Goal: Task Accomplishment & Management: Use online tool/utility

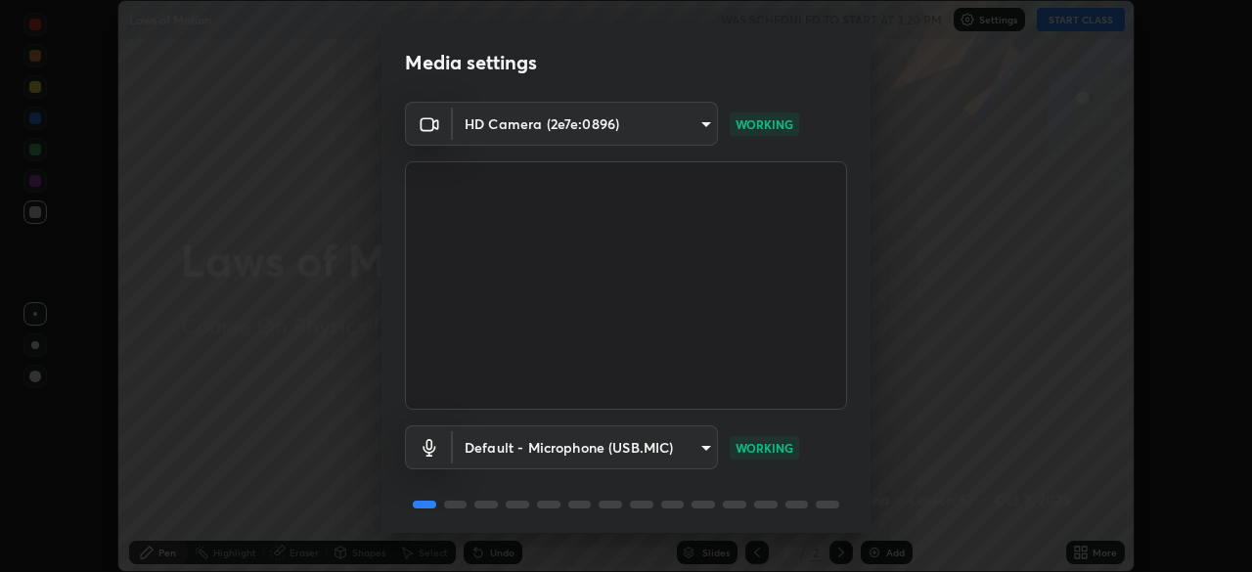
scroll to position [69, 0]
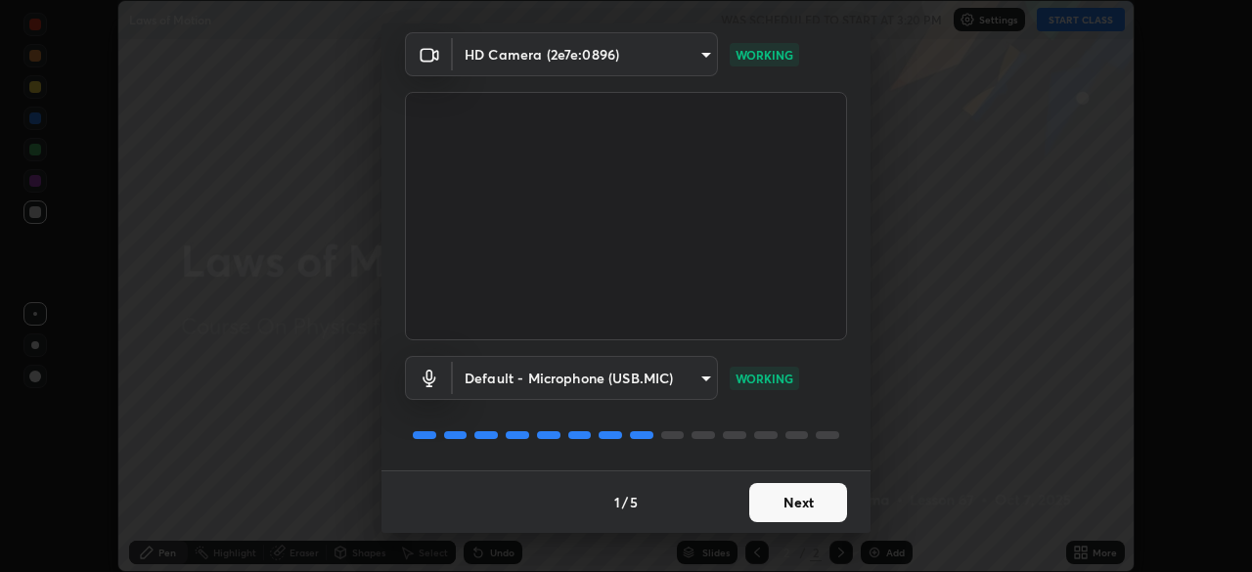
click at [778, 502] on button "Next" at bounding box center [798, 502] width 98 height 39
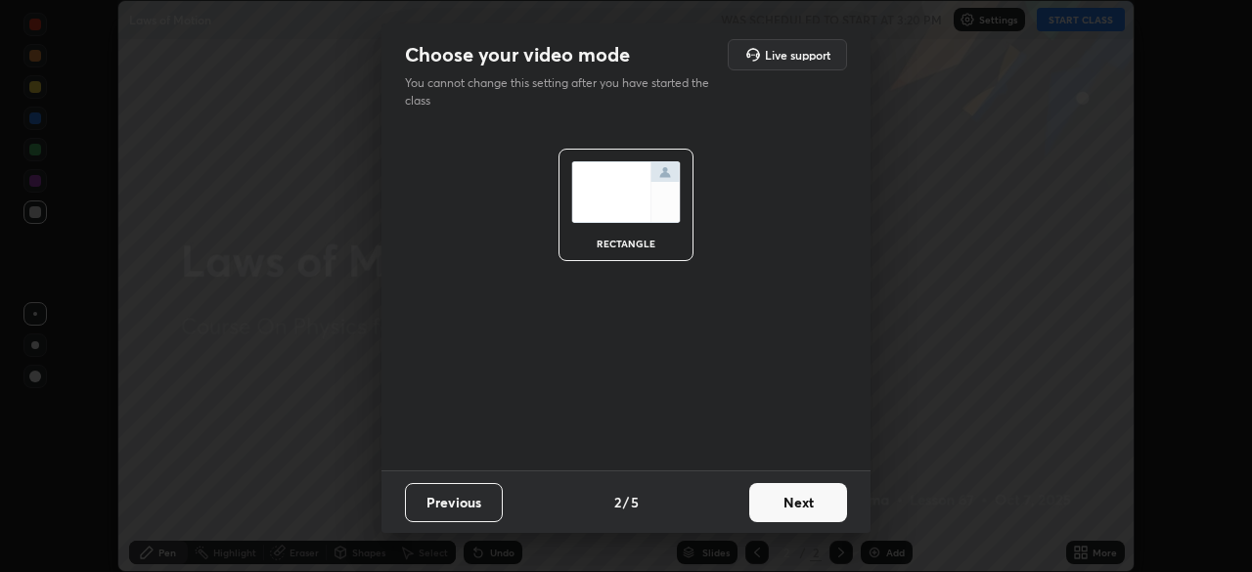
click at [789, 506] on button "Next" at bounding box center [798, 502] width 98 height 39
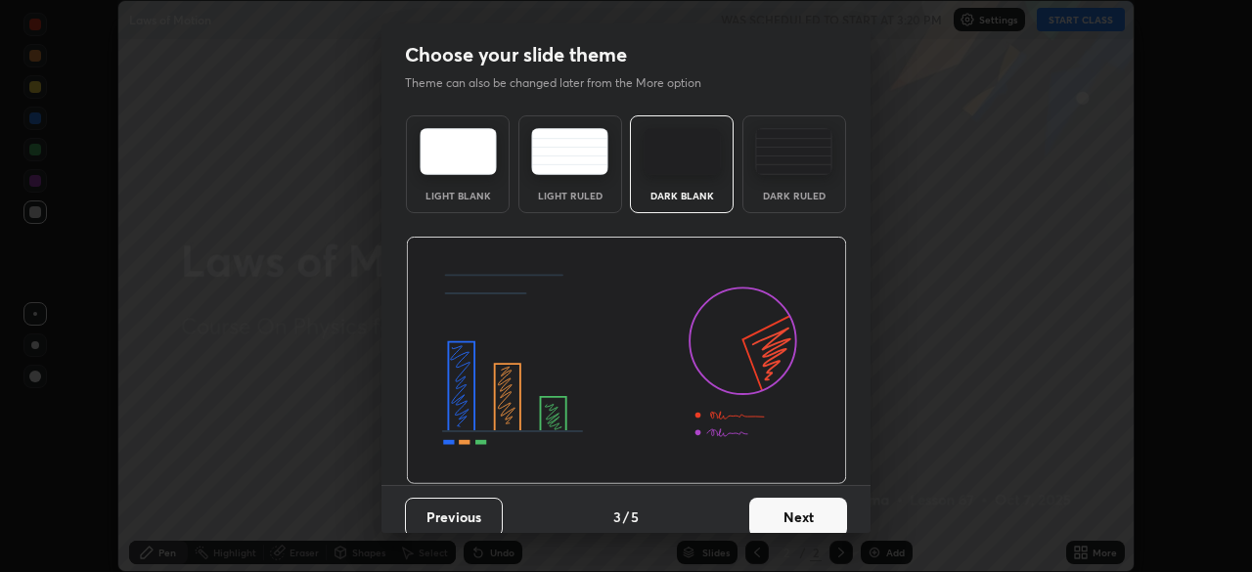
click at [783, 195] on div "Dark Ruled" at bounding box center [794, 196] width 78 height 10
click at [787, 510] on button "Next" at bounding box center [798, 517] width 98 height 39
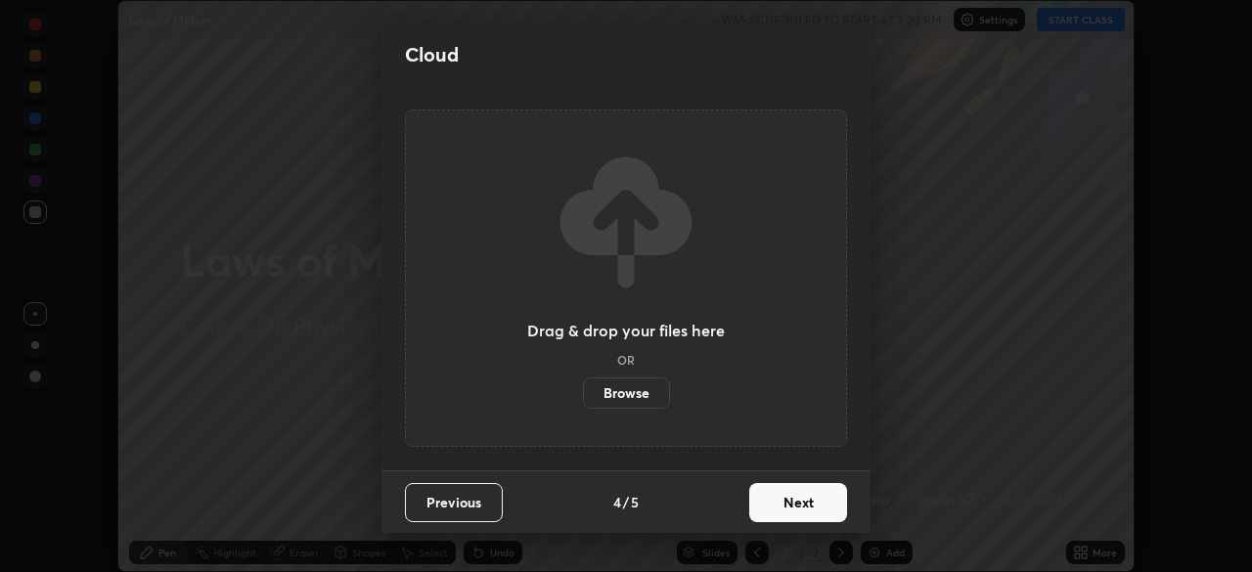
click at [782, 503] on button "Next" at bounding box center [798, 502] width 98 height 39
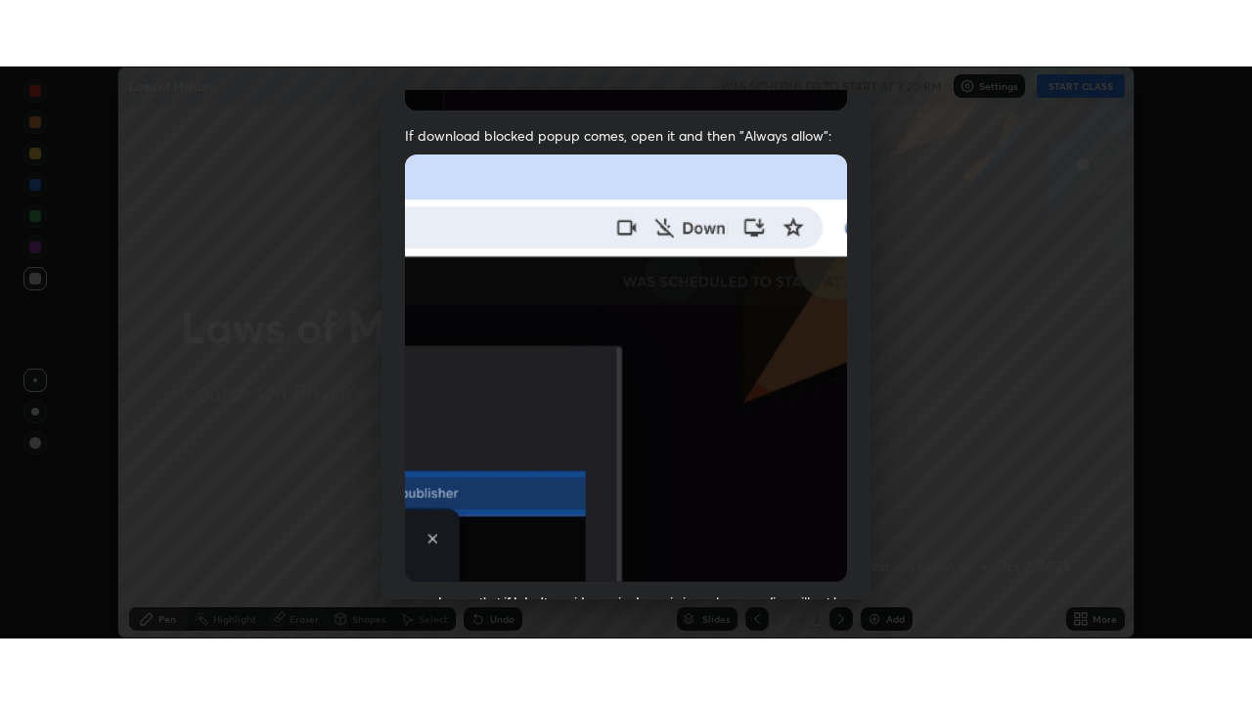
scroll to position [469, 0]
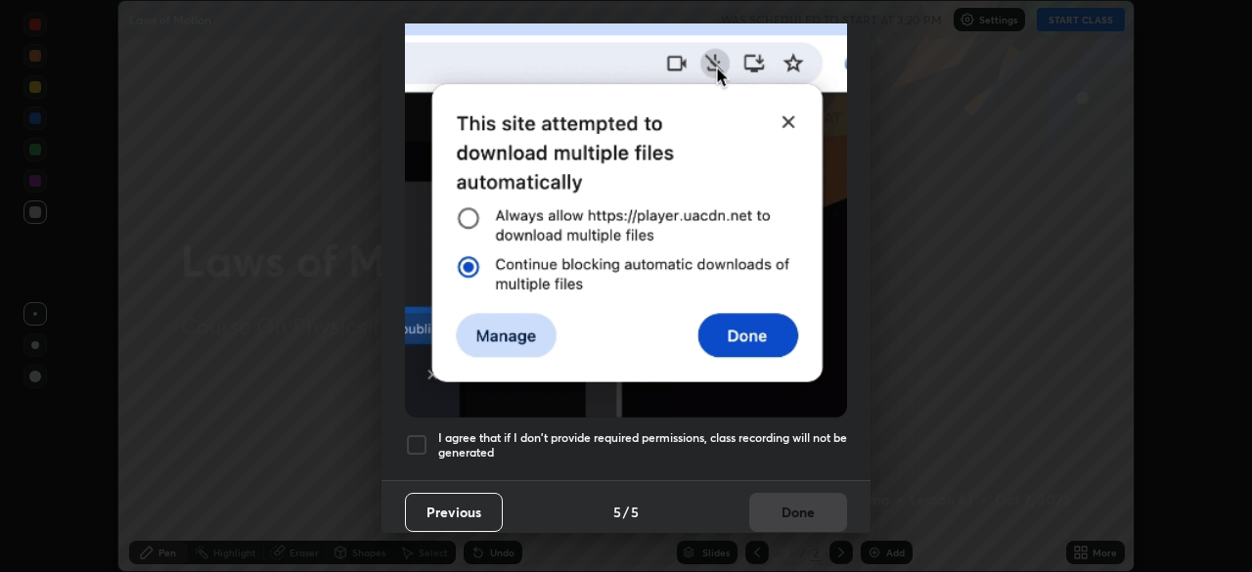
click at [417, 433] on div at bounding box center [416, 444] width 23 height 23
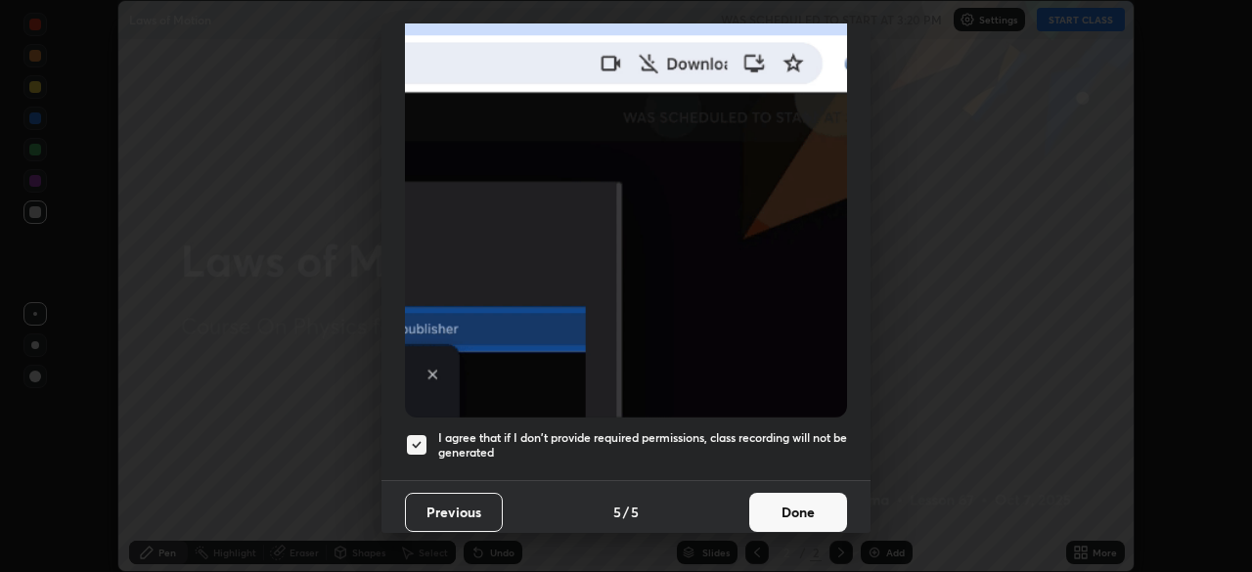
click at [796, 497] on button "Done" at bounding box center [798, 512] width 98 height 39
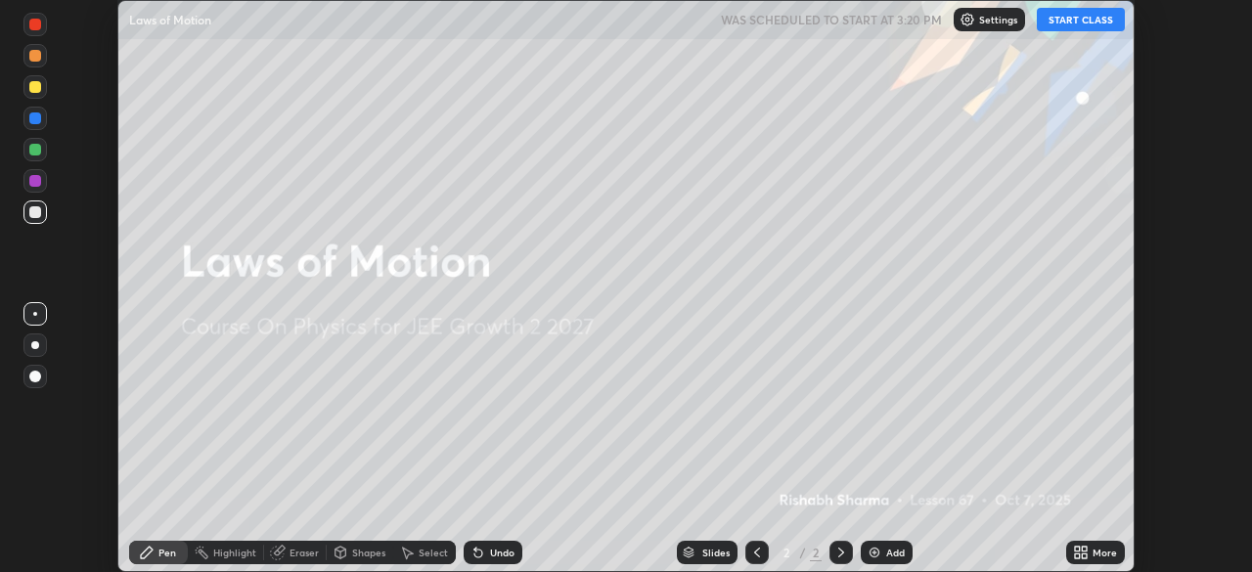
click at [1084, 557] on icon at bounding box center [1084, 556] width 5 height 5
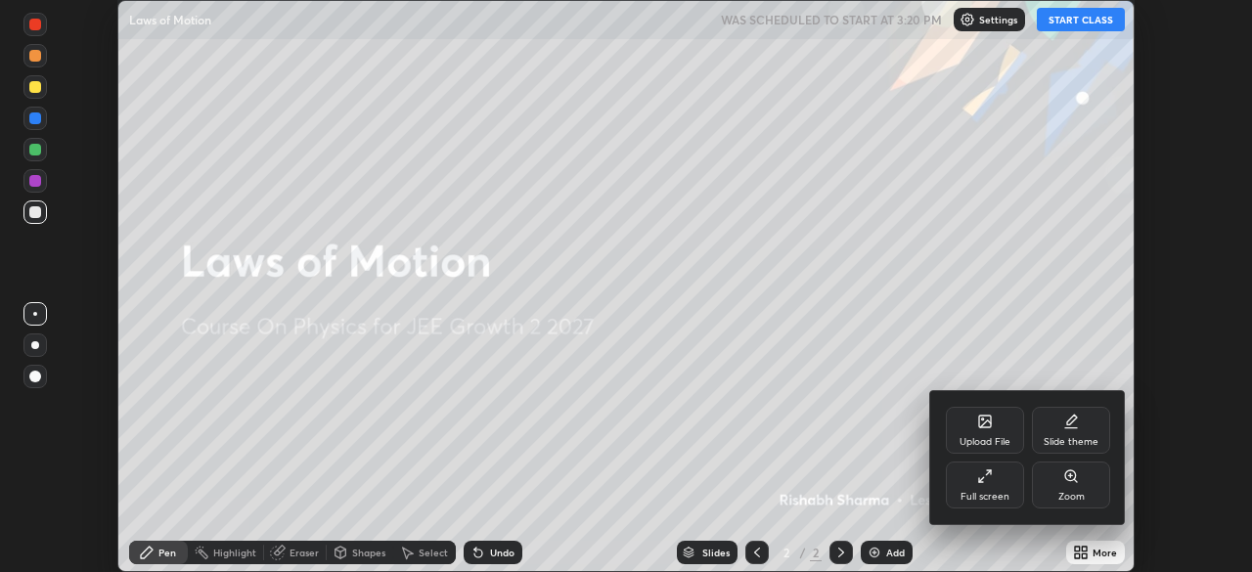
click at [981, 505] on div "Full screen" at bounding box center [985, 485] width 78 height 47
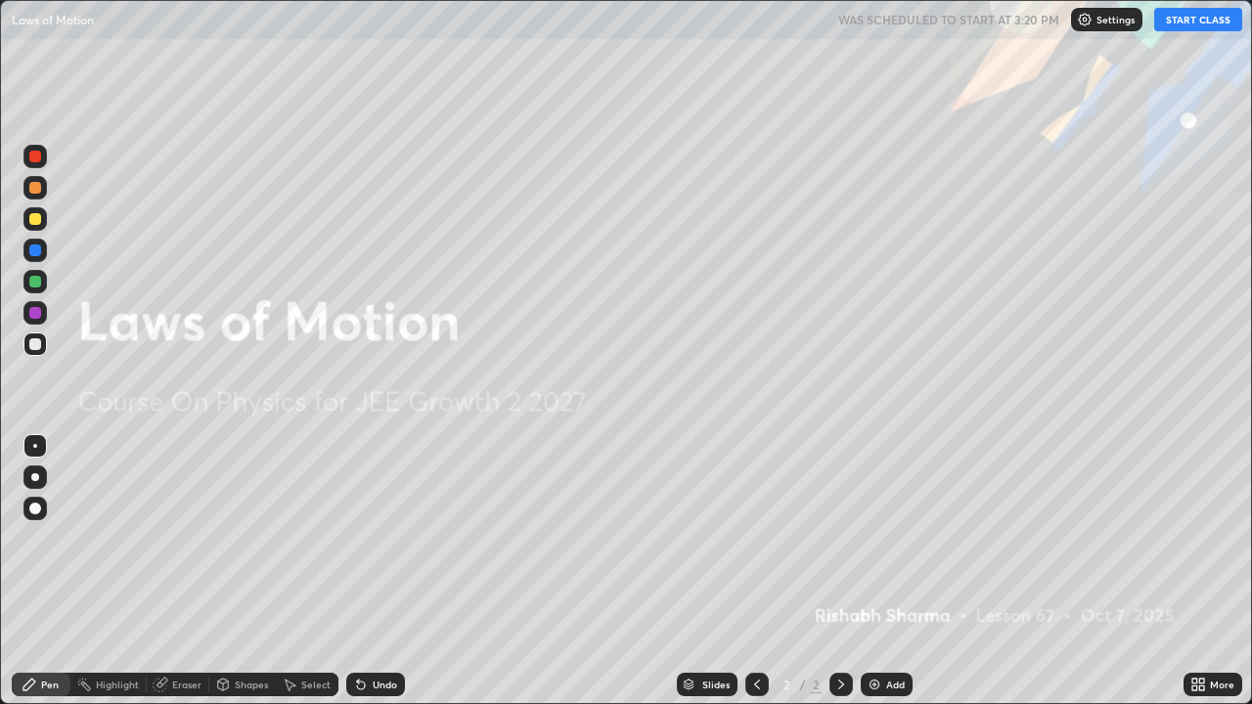
scroll to position [704, 1252]
click at [1184, 29] on button "START CLASS" at bounding box center [1199, 19] width 88 height 23
click at [886, 571] on div "Add" at bounding box center [895, 685] width 19 height 10
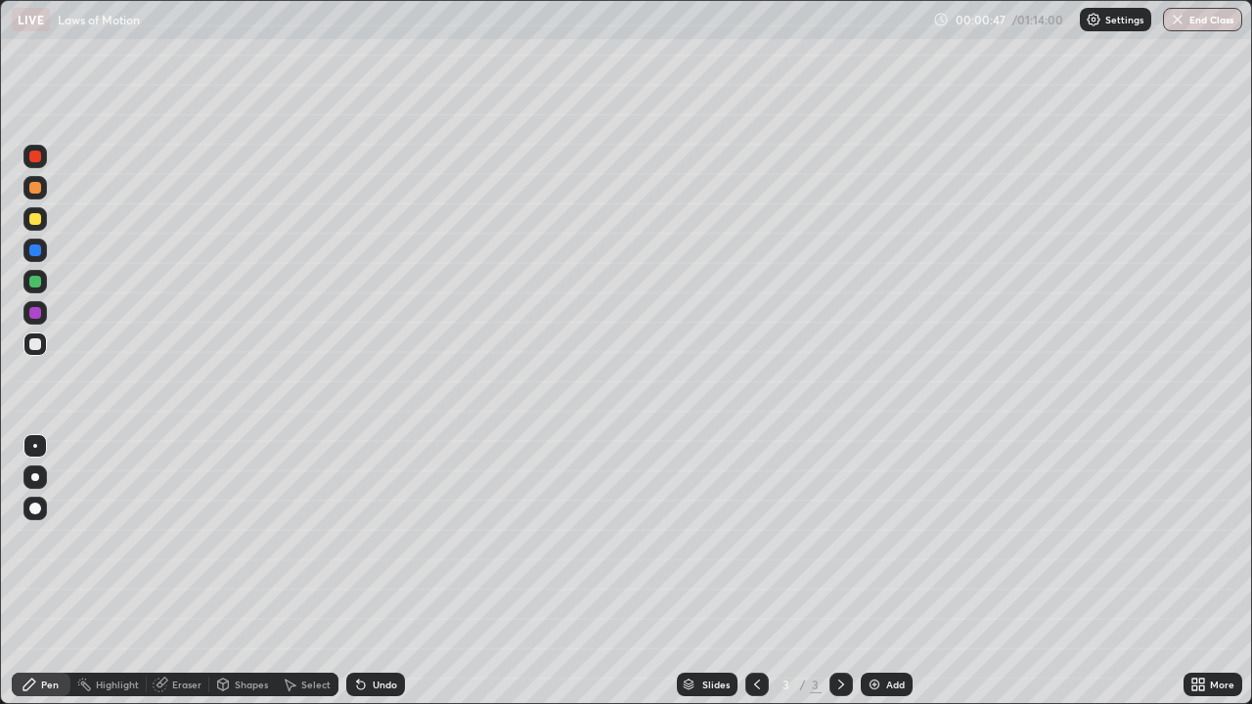
click at [46, 478] on div at bounding box center [34, 477] width 23 height 23
click at [250, 571] on div "Shapes" at bounding box center [251, 685] width 33 height 10
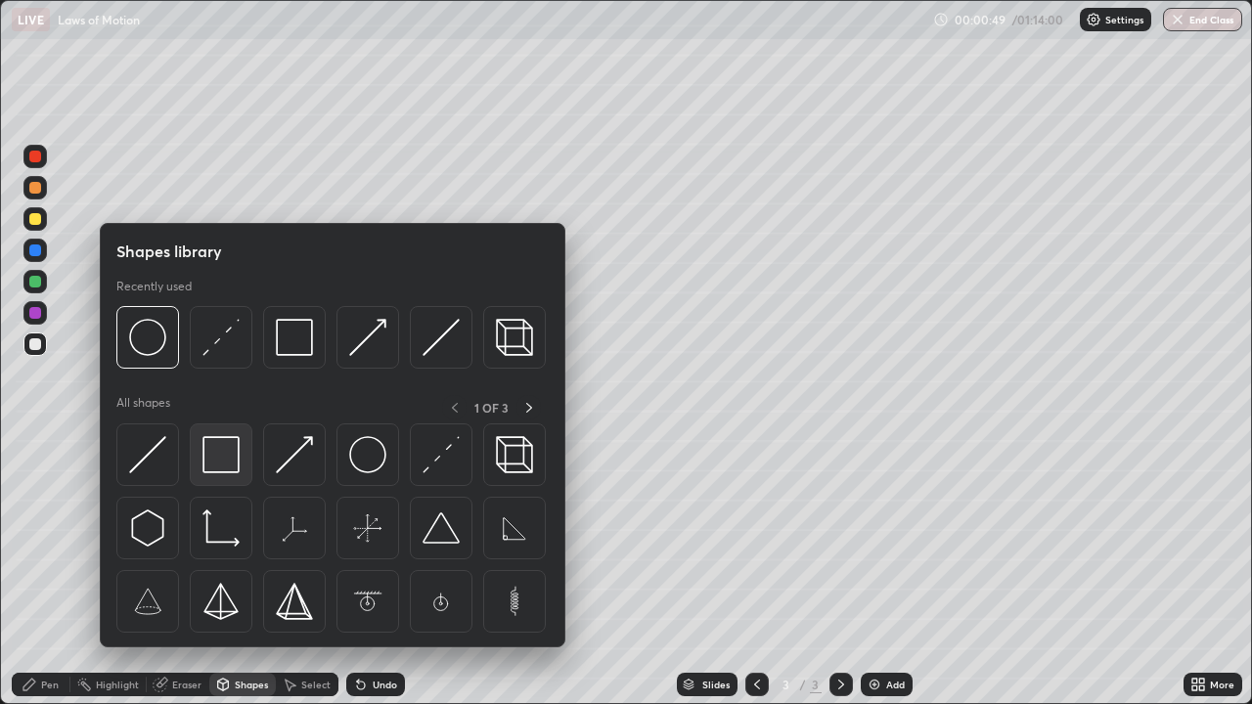
click at [234, 464] on img at bounding box center [221, 454] width 37 height 37
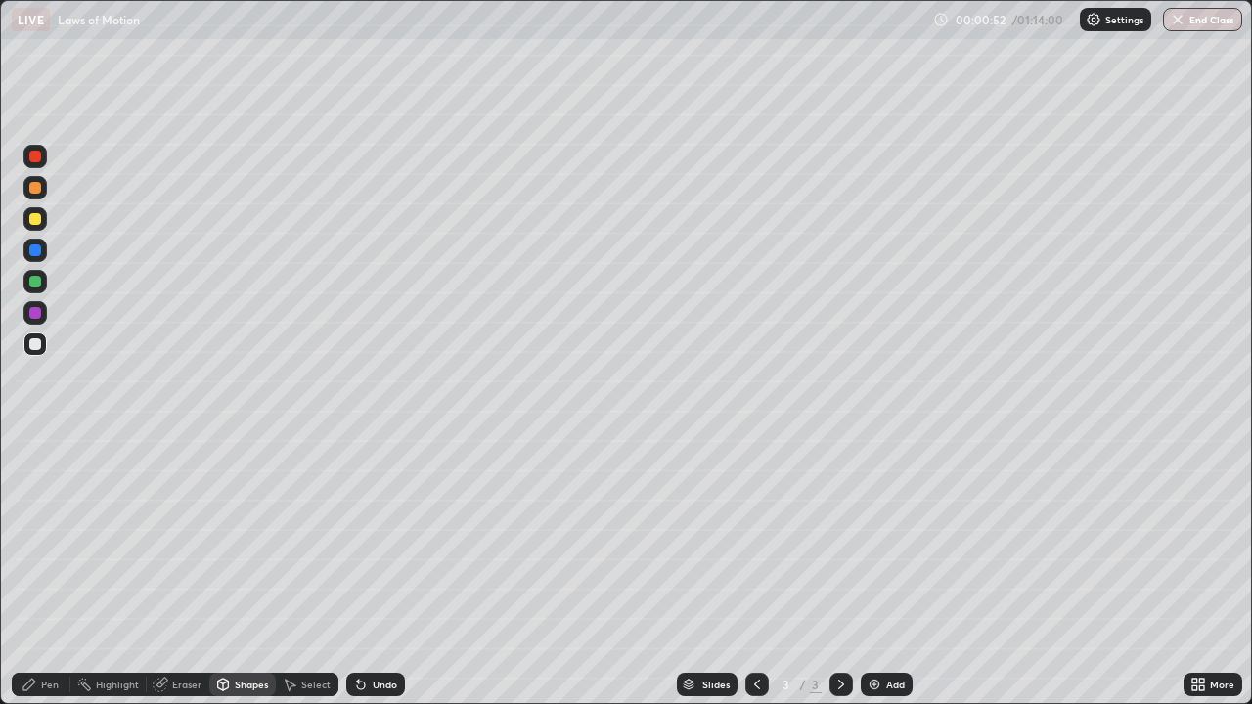
click at [58, 571] on div "Pen" at bounding box center [50, 685] width 18 height 10
click at [382, 571] on div "Undo" at bounding box center [385, 685] width 24 height 10
click at [383, 571] on div "Undo" at bounding box center [385, 685] width 24 height 10
click at [33, 215] on div at bounding box center [35, 219] width 12 height 12
click at [35, 345] on div at bounding box center [35, 345] width 12 height 12
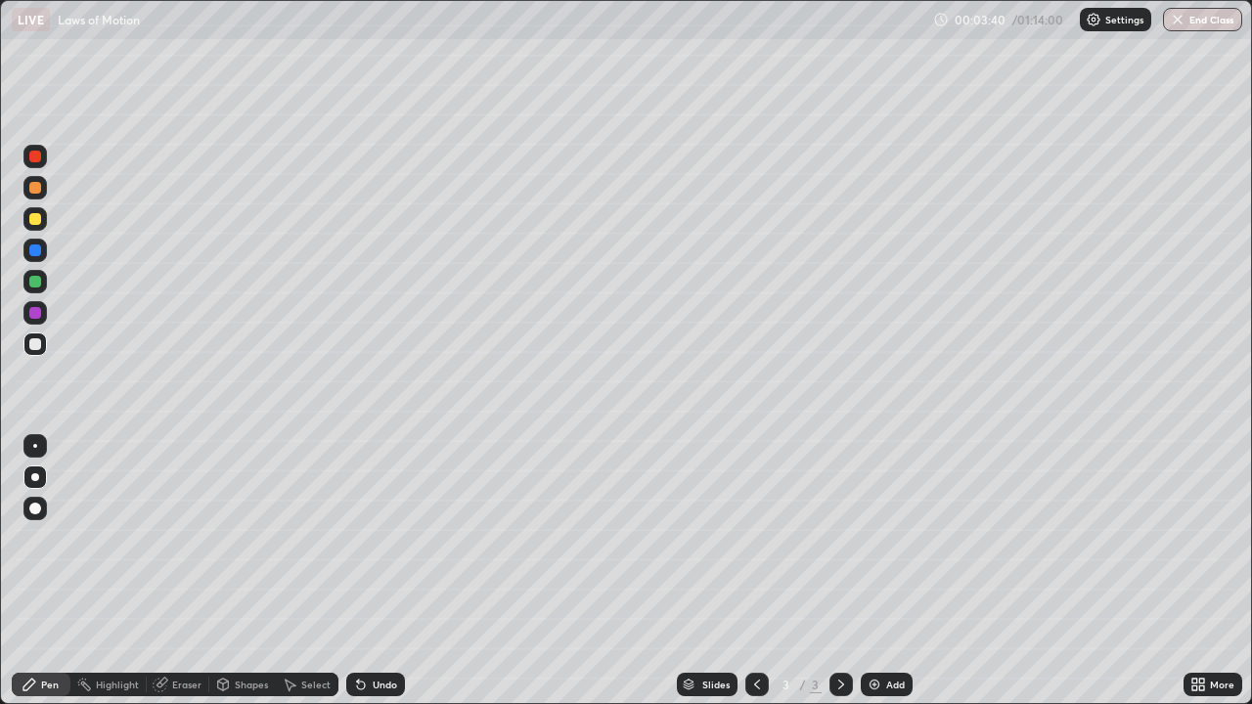
click at [30, 221] on div at bounding box center [35, 219] width 12 height 12
click at [880, 571] on img at bounding box center [875, 685] width 16 height 16
click at [36, 344] on div at bounding box center [35, 345] width 12 height 12
click at [755, 571] on icon at bounding box center [757, 685] width 16 height 16
click at [840, 571] on icon at bounding box center [842, 685] width 16 height 16
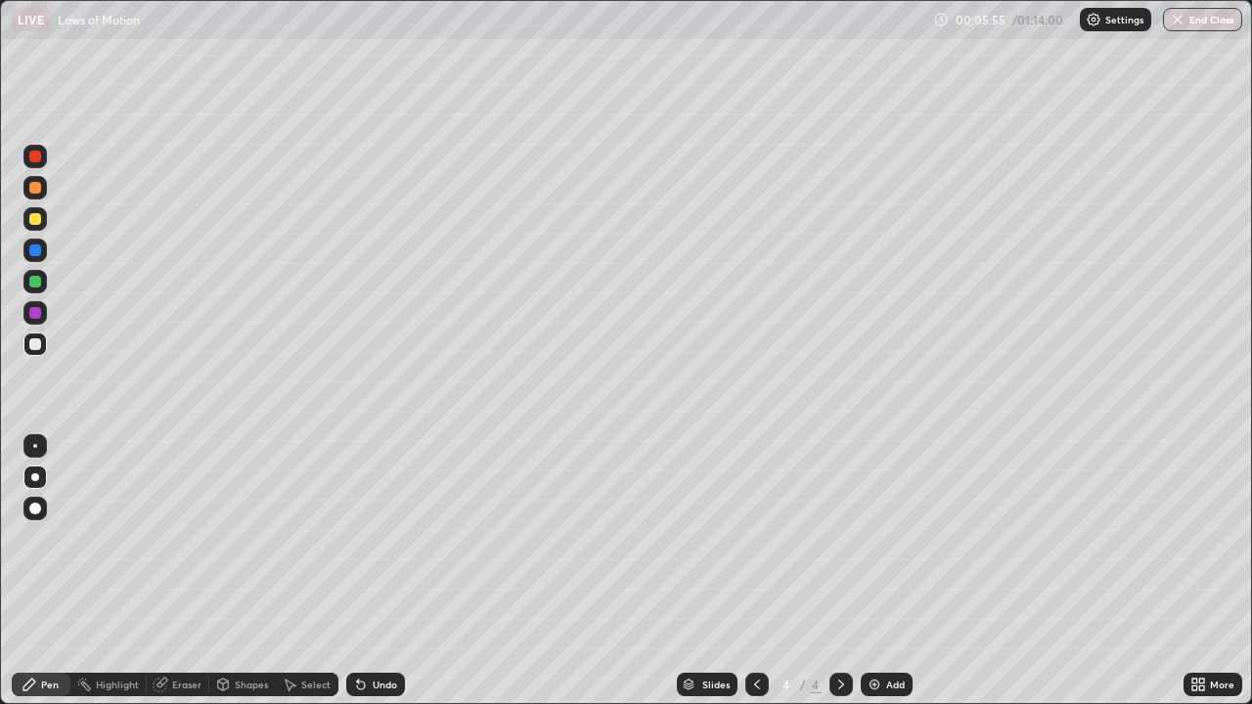
click at [746, 571] on div at bounding box center [757, 684] width 23 height 23
click at [758, 571] on icon at bounding box center [757, 685] width 16 height 16
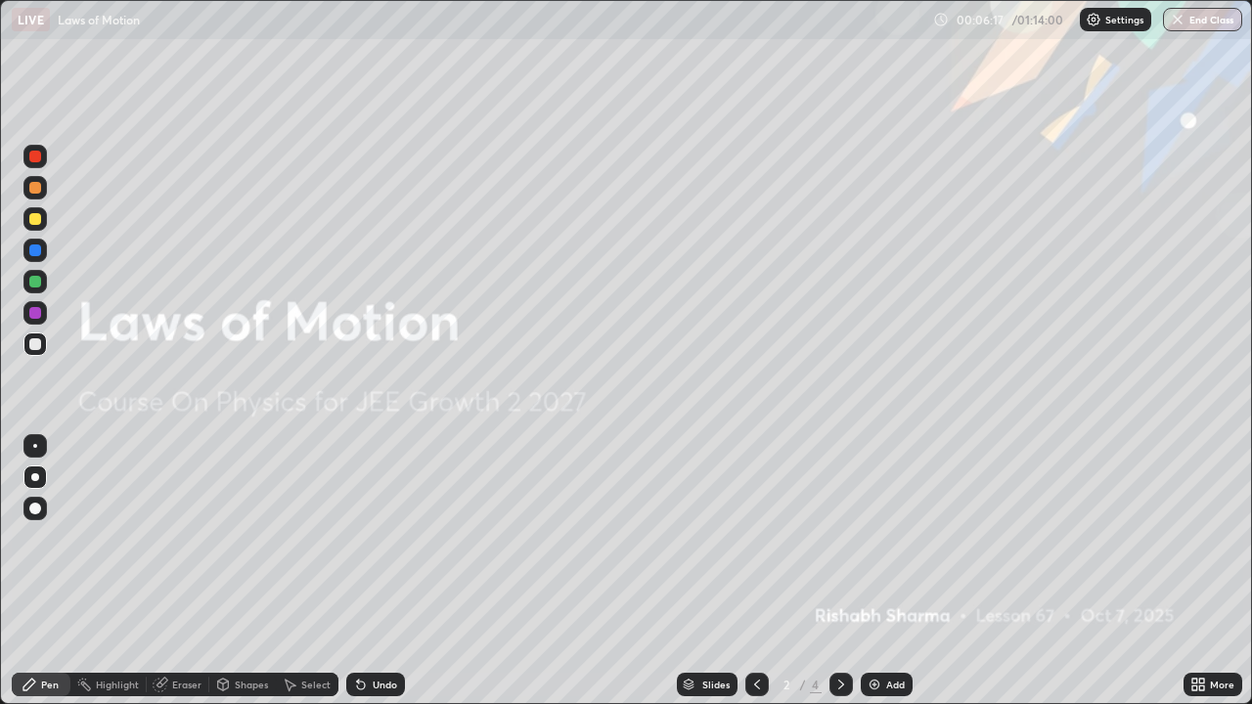
click at [841, 571] on icon at bounding box center [842, 685] width 16 height 16
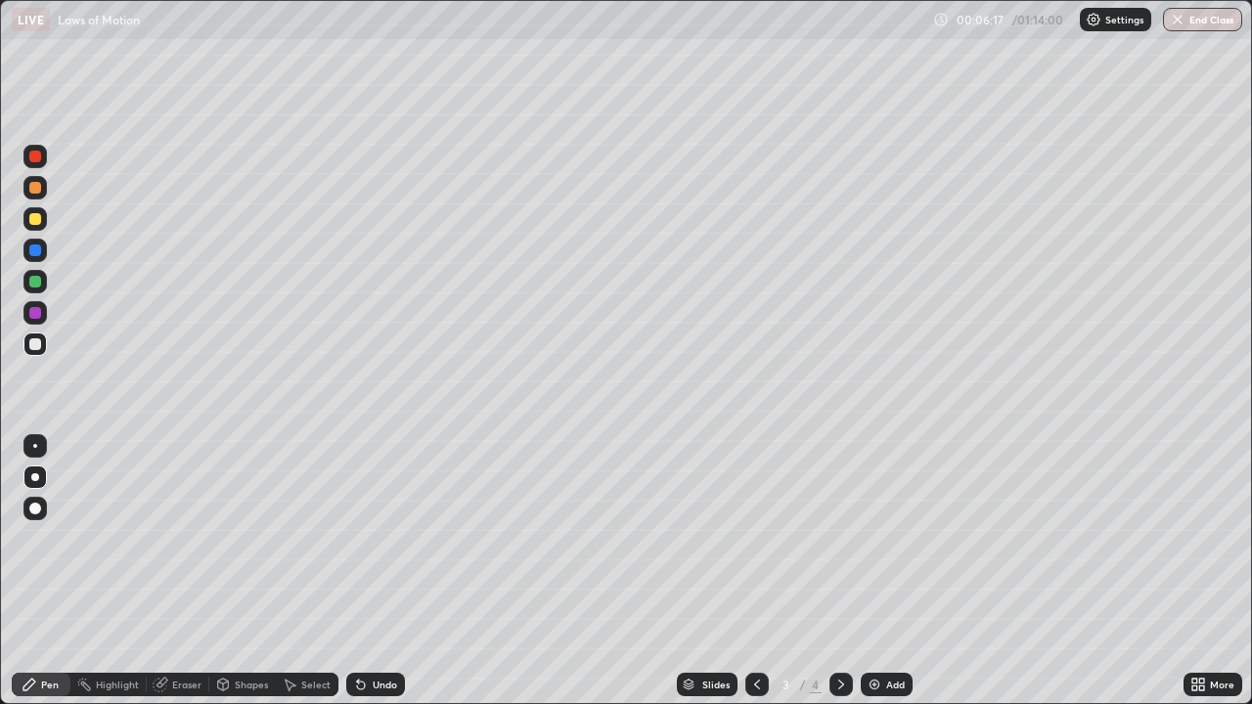
click at [840, 571] on icon at bounding box center [842, 685] width 16 height 16
click at [757, 571] on icon at bounding box center [757, 685] width 16 height 16
click at [837, 571] on icon at bounding box center [842, 685] width 16 height 16
click at [785, 571] on div "4" at bounding box center [787, 685] width 20 height 12
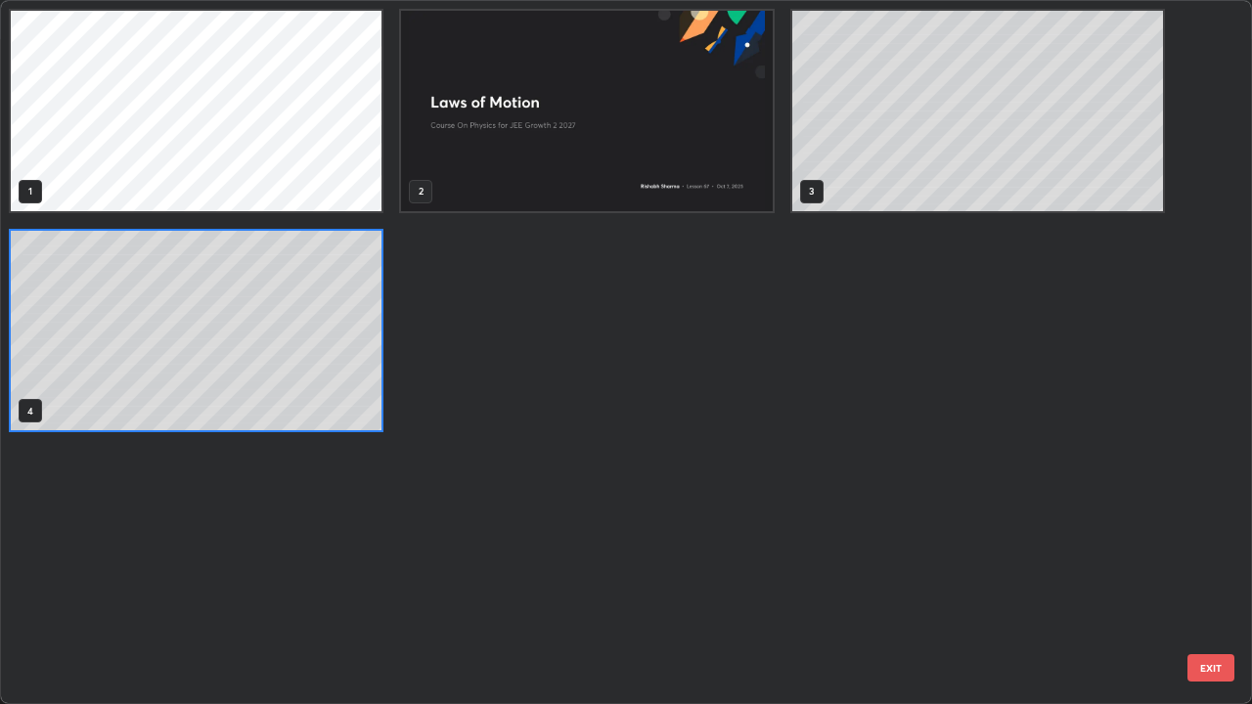
scroll to position [697, 1241]
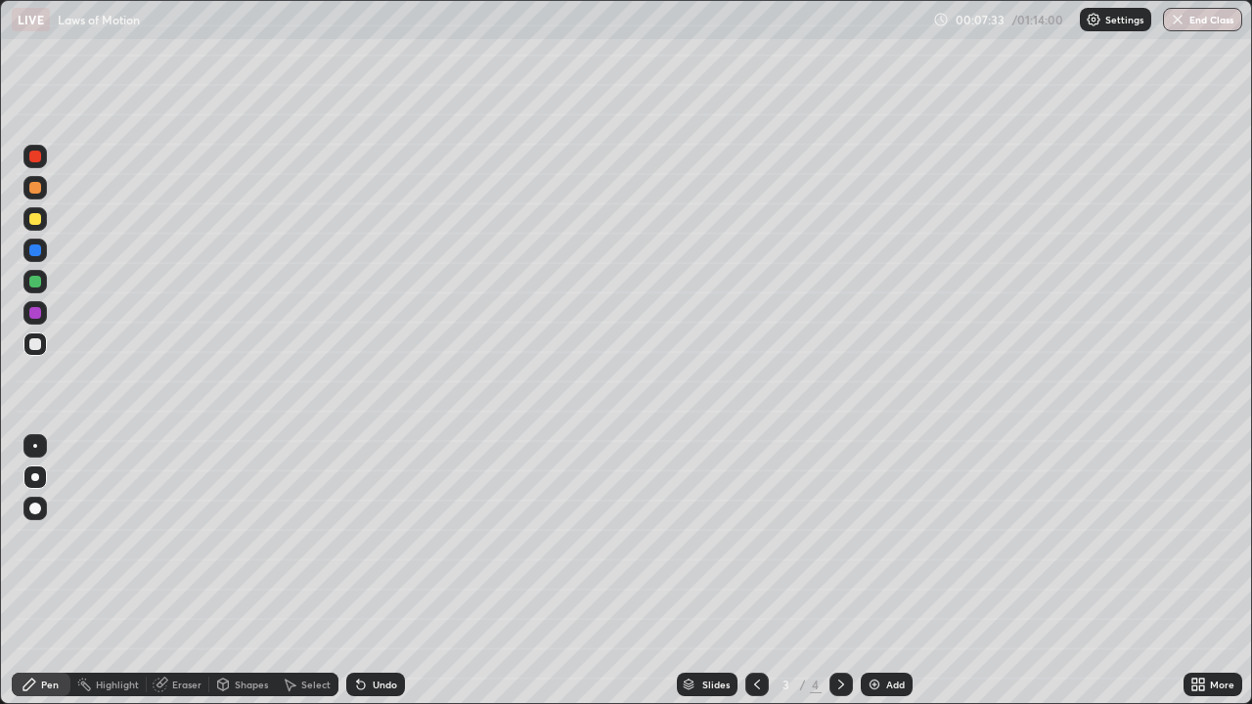
click at [840, 571] on icon at bounding box center [842, 685] width 16 height 16
click at [873, 571] on img at bounding box center [875, 685] width 16 height 16
click at [35, 349] on div at bounding box center [35, 345] width 12 height 12
click at [186, 571] on div "Eraser" at bounding box center [186, 685] width 29 height 10
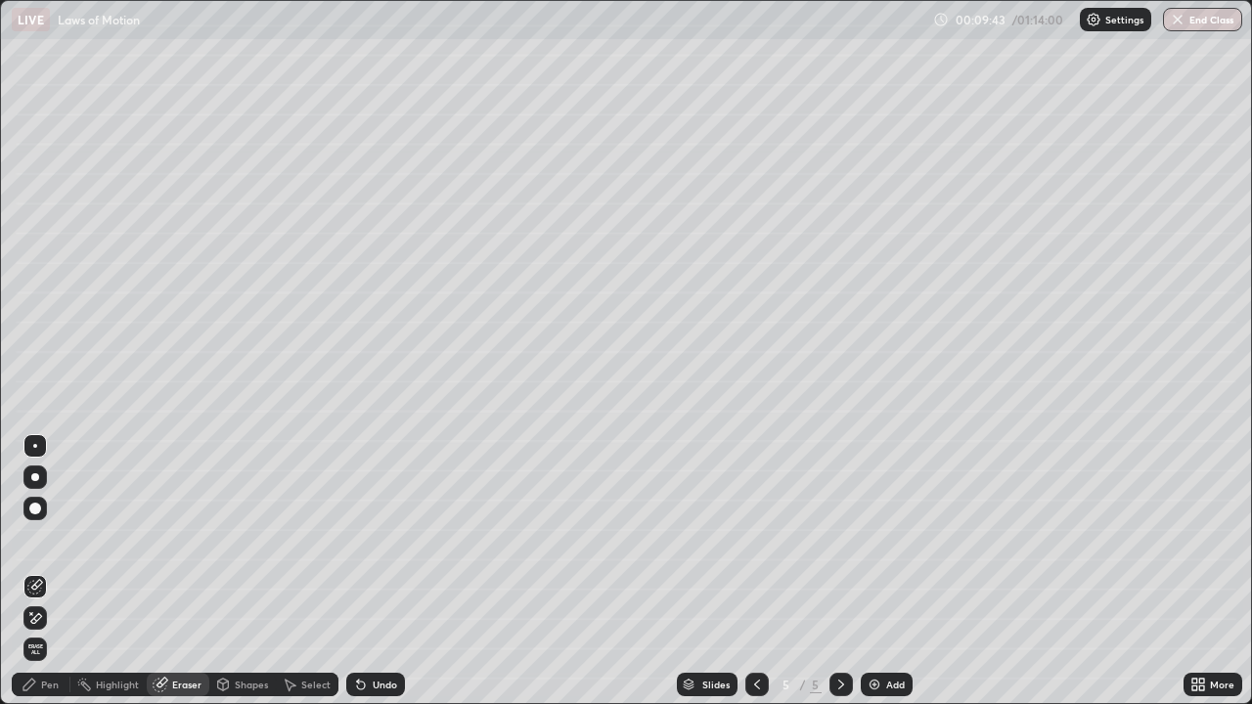
click at [31, 571] on icon at bounding box center [29, 685] width 12 height 12
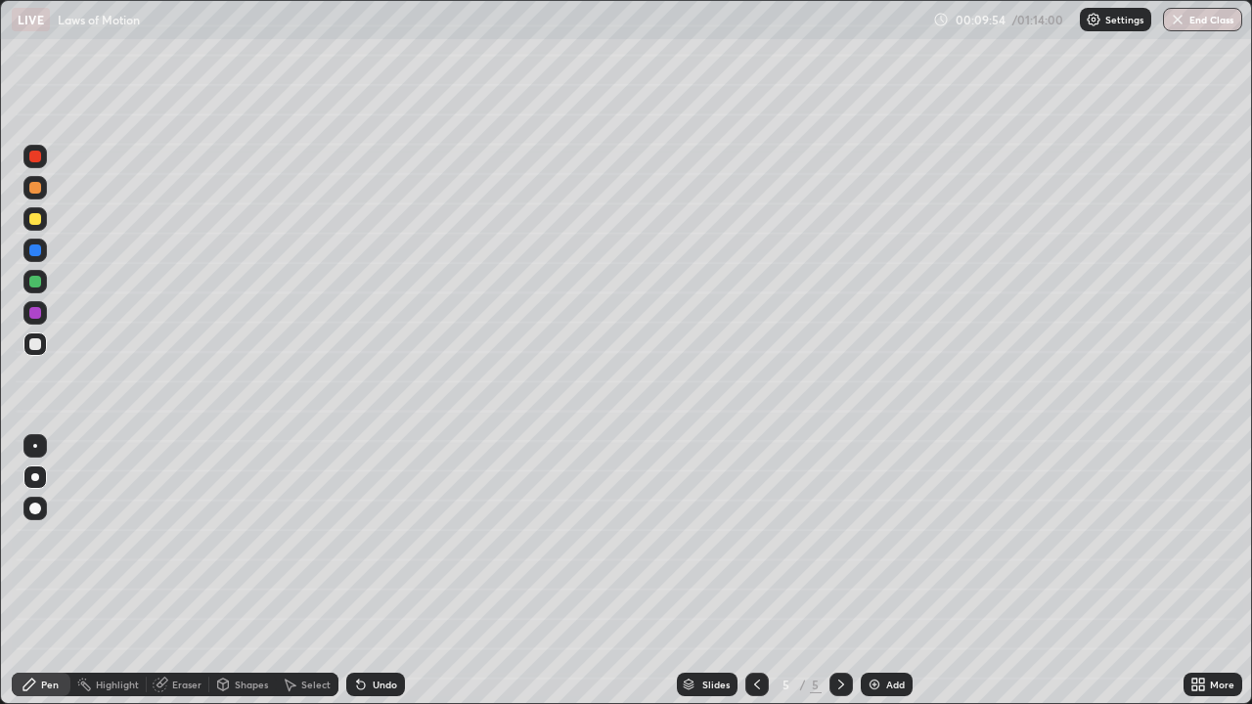
click at [167, 571] on div "Eraser" at bounding box center [178, 684] width 63 height 23
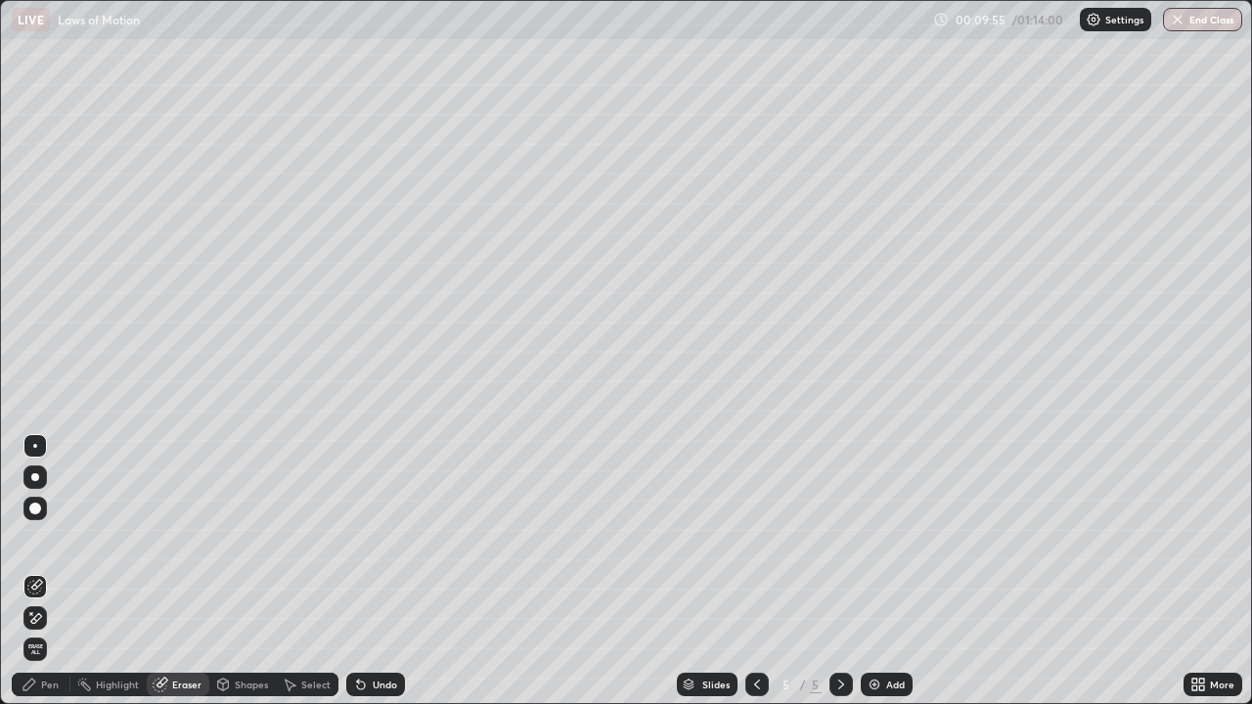
click at [50, 571] on div "Pen" at bounding box center [50, 685] width 18 height 10
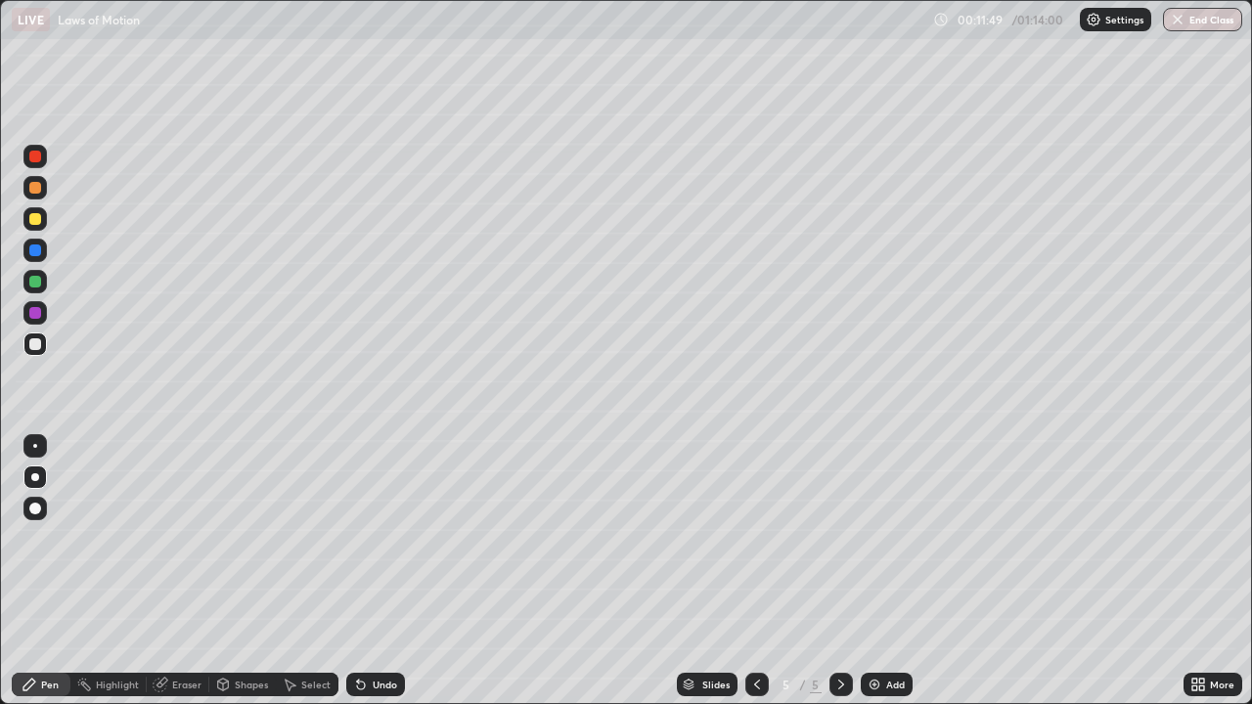
click at [882, 571] on div "Add" at bounding box center [887, 684] width 52 height 23
click at [880, 571] on img at bounding box center [875, 685] width 16 height 16
click at [755, 571] on icon at bounding box center [757, 685] width 16 height 16
click at [36, 344] on div at bounding box center [35, 345] width 12 height 12
click at [367, 571] on div "Undo" at bounding box center [375, 684] width 59 height 23
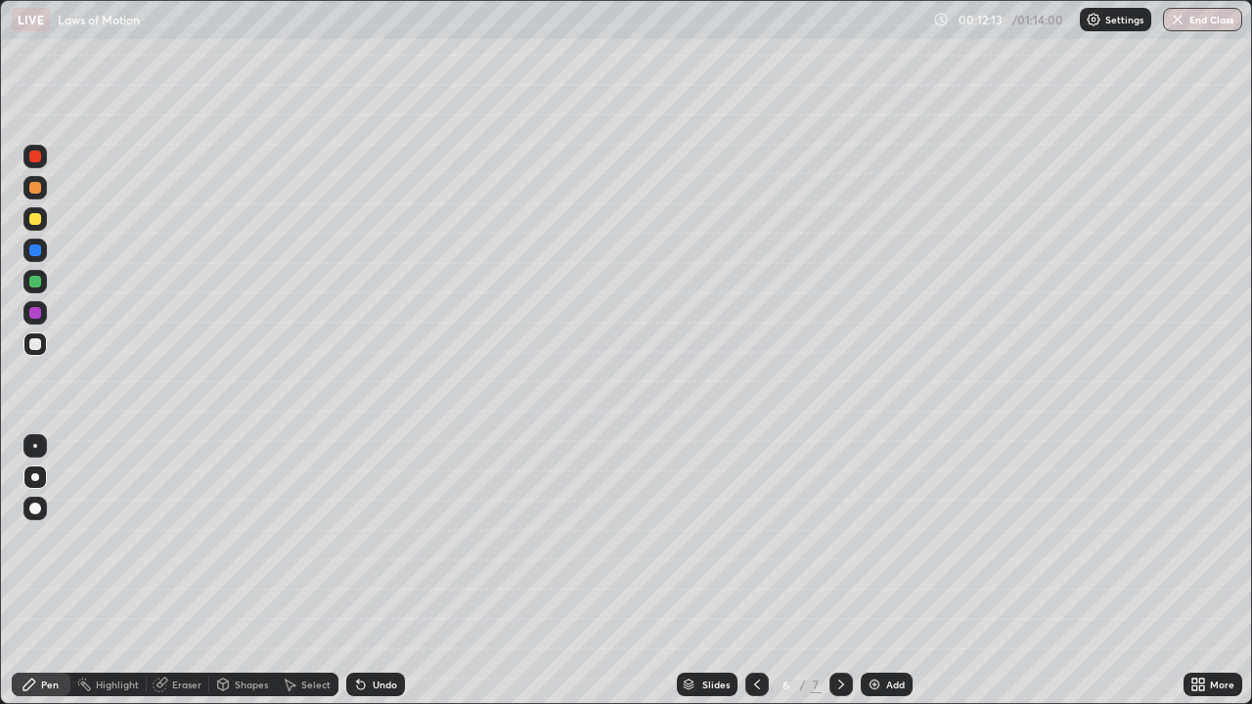
click at [755, 571] on icon at bounding box center [757, 685] width 16 height 16
click at [37, 226] on div at bounding box center [34, 218] width 23 height 23
click at [43, 285] on div at bounding box center [34, 281] width 23 height 23
click at [189, 571] on div "Eraser" at bounding box center [186, 685] width 29 height 10
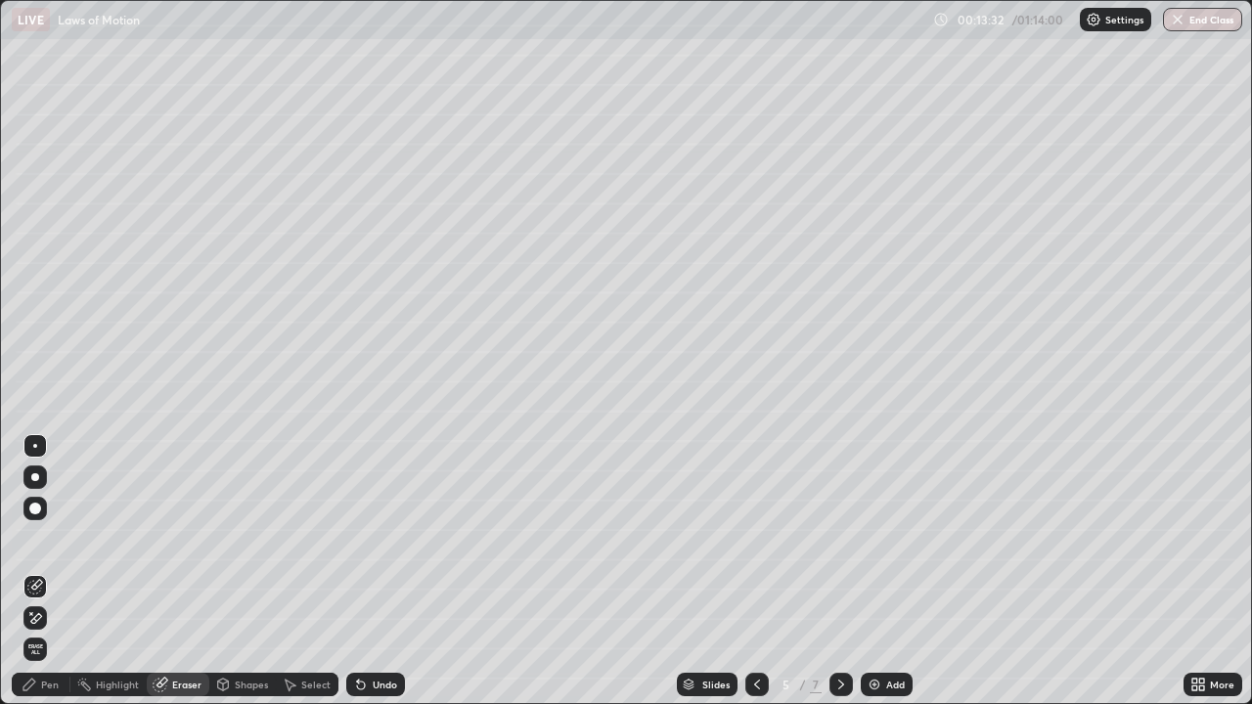
click at [53, 571] on div "Pen" at bounding box center [50, 685] width 18 height 10
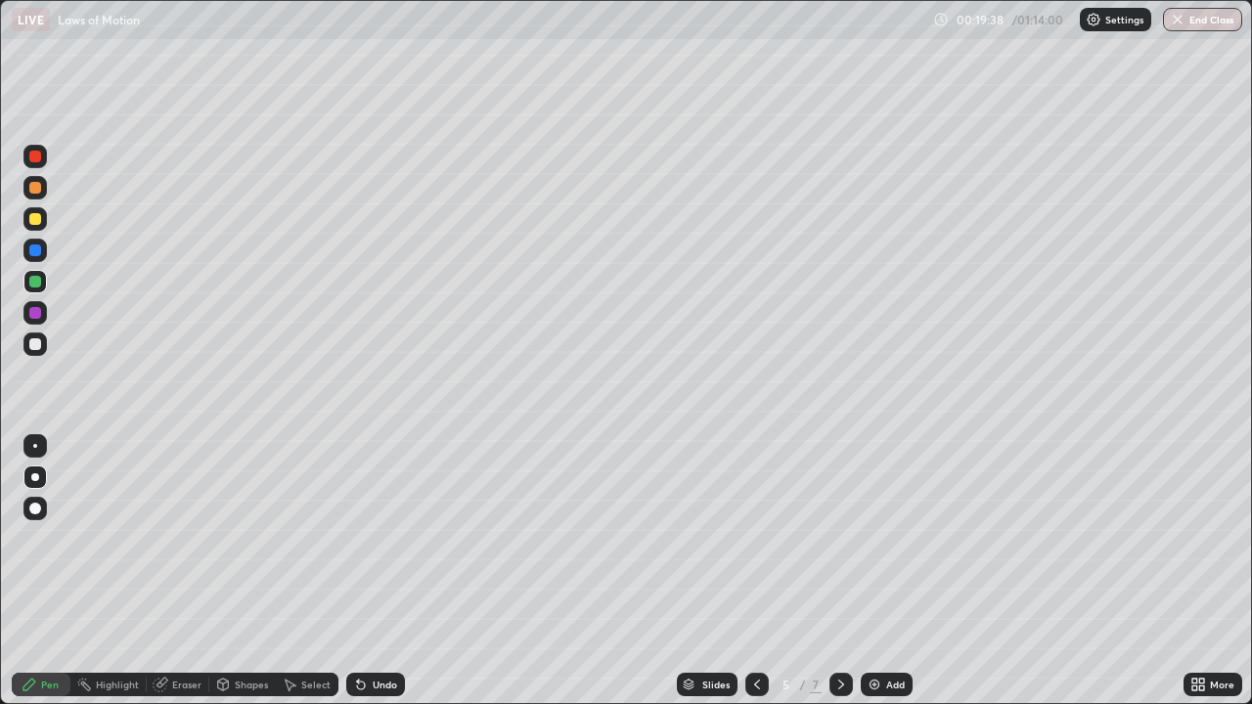
click at [840, 571] on icon at bounding box center [842, 685] width 16 height 16
click at [189, 571] on div "Eraser" at bounding box center [186, 685] width 29 height 10
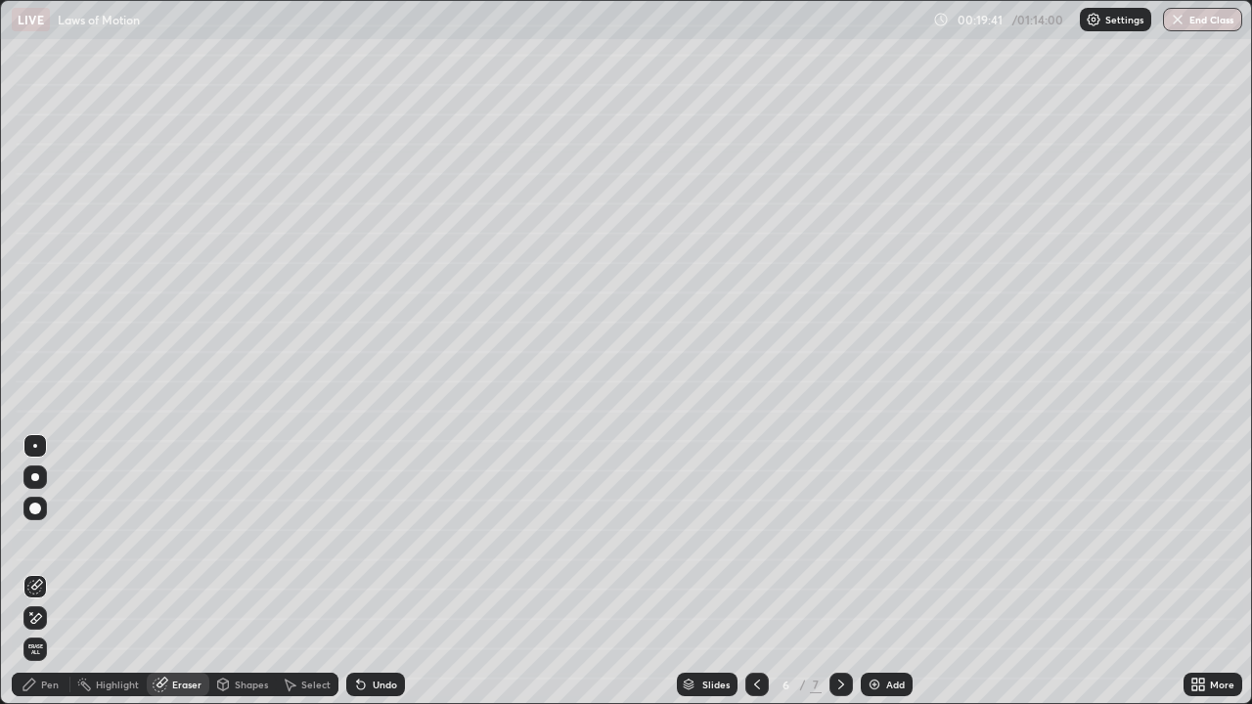
click at [36, 571] on span "Erase all" at bounding box center [35, 650] width 22 height 12
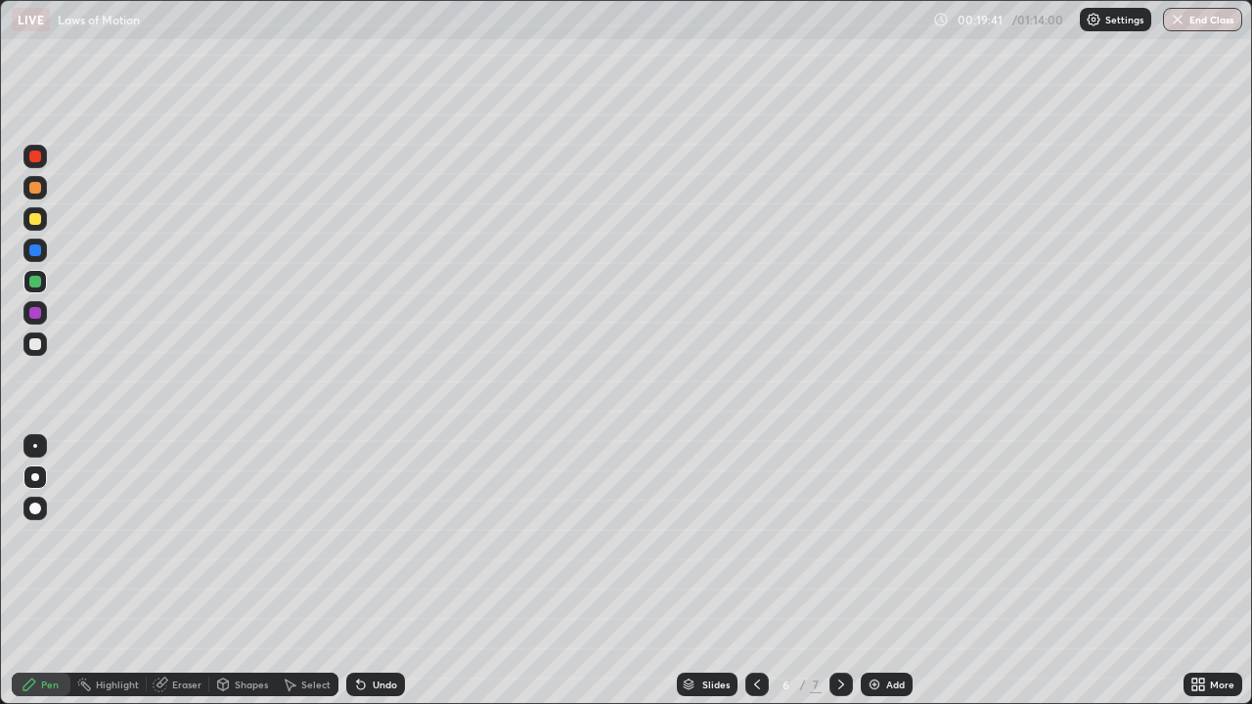
click at [41, 571] on div "Pen" at bounding box center [41, 684] width 59 height 23
click at [33, 342] on div at bounding box center [35, 345] width 12 height 12
click at [245, 571] on div "Shapes" at bounding box center [251, 685] width 33 height 10
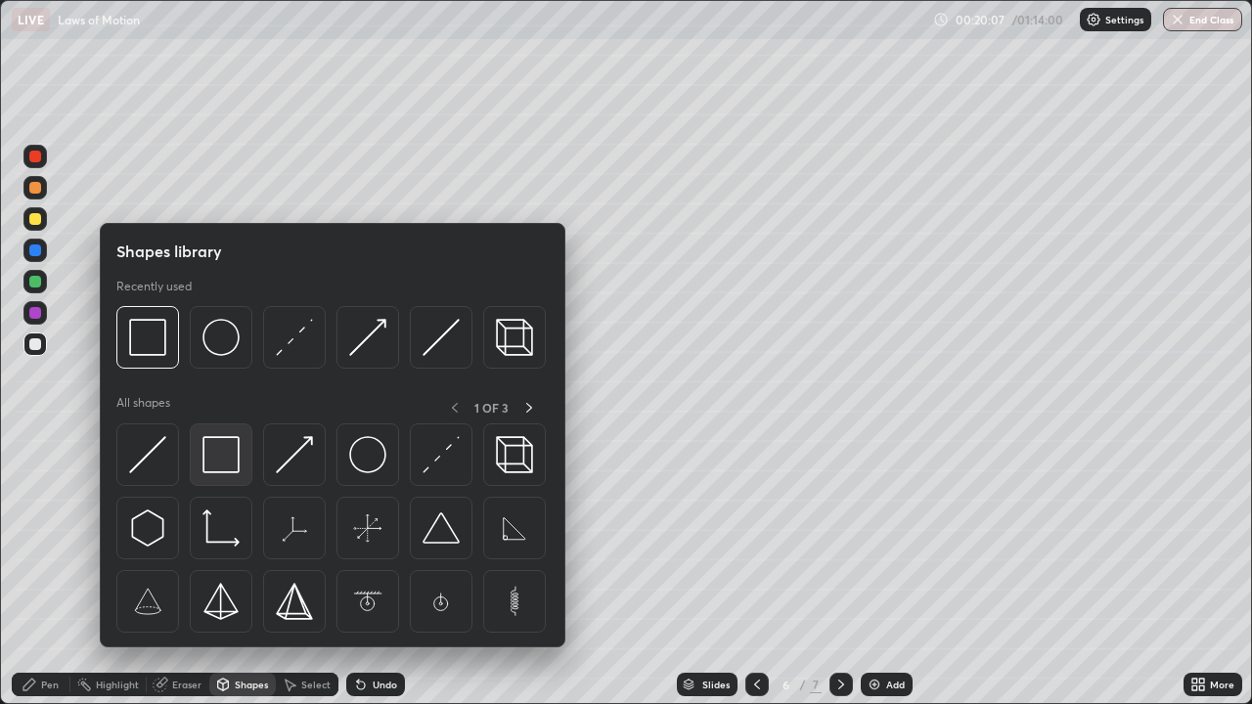
click at [225, 466] on img at bounding box center [221, 454] width 37 height 37
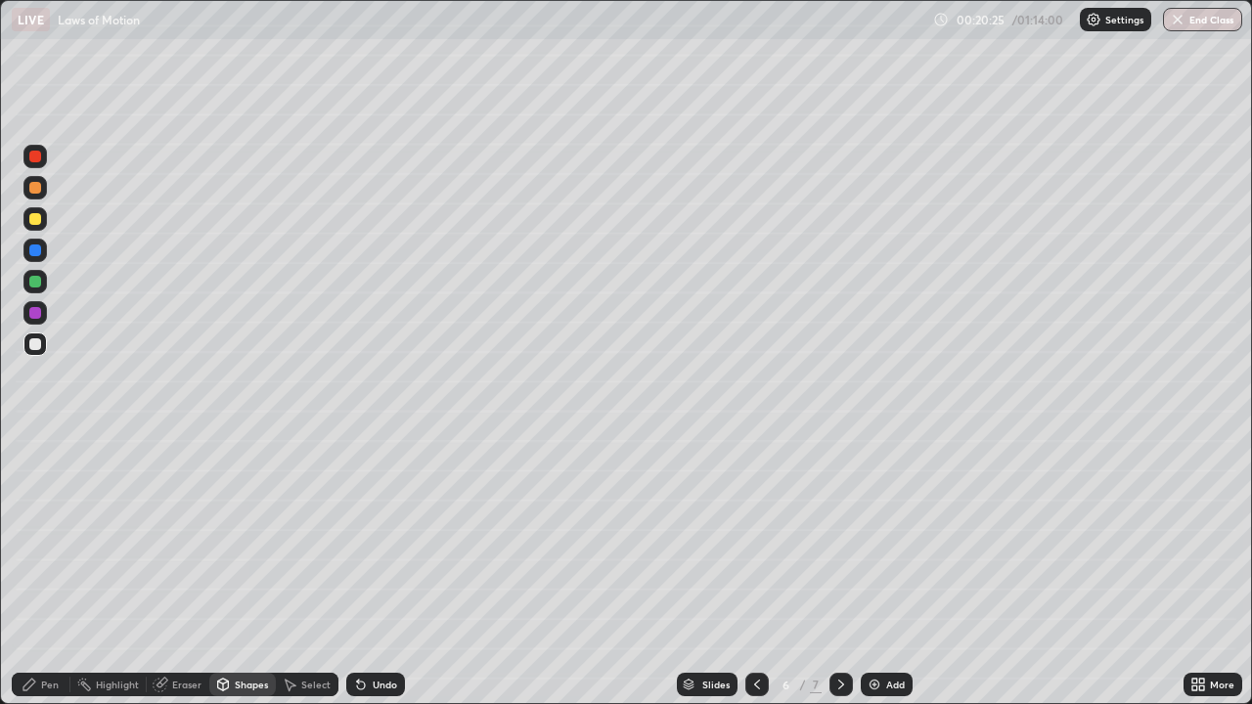
click at [242, 571] on div "Shapes" at bounding box center [242, 684] width 67 height 23
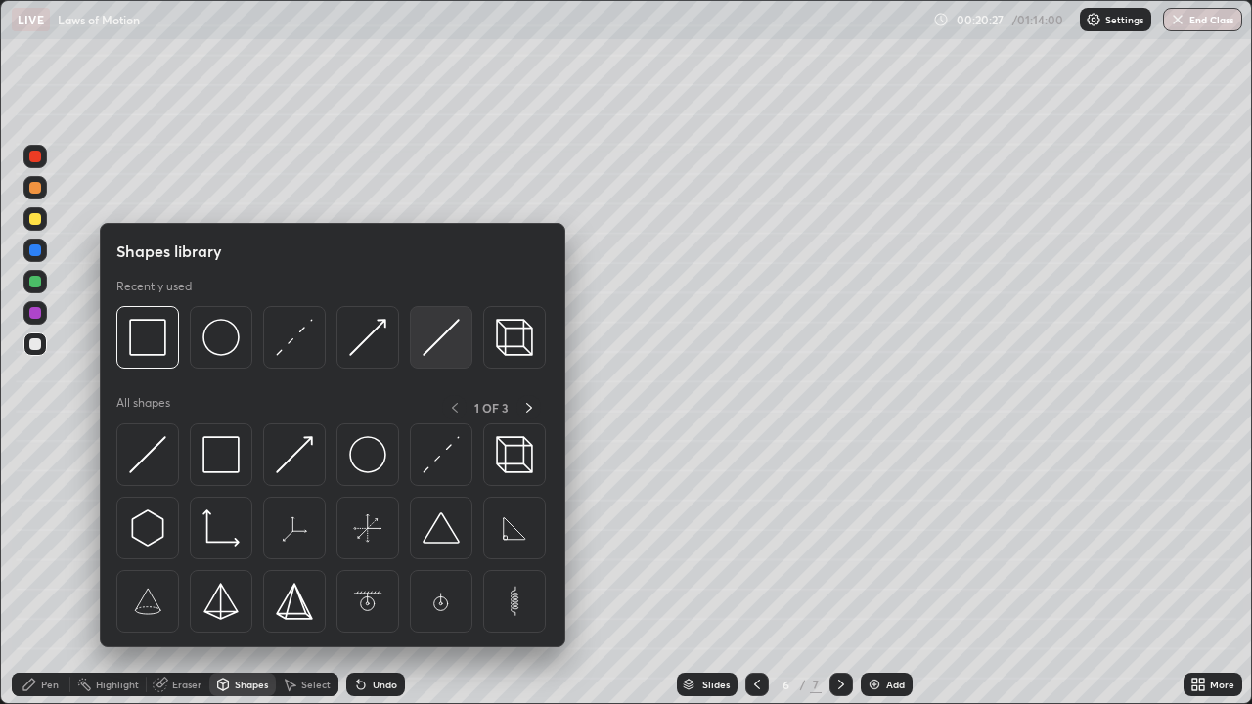
click at [440, 345] on img at bounding box center [441, 337] width 37 height 37
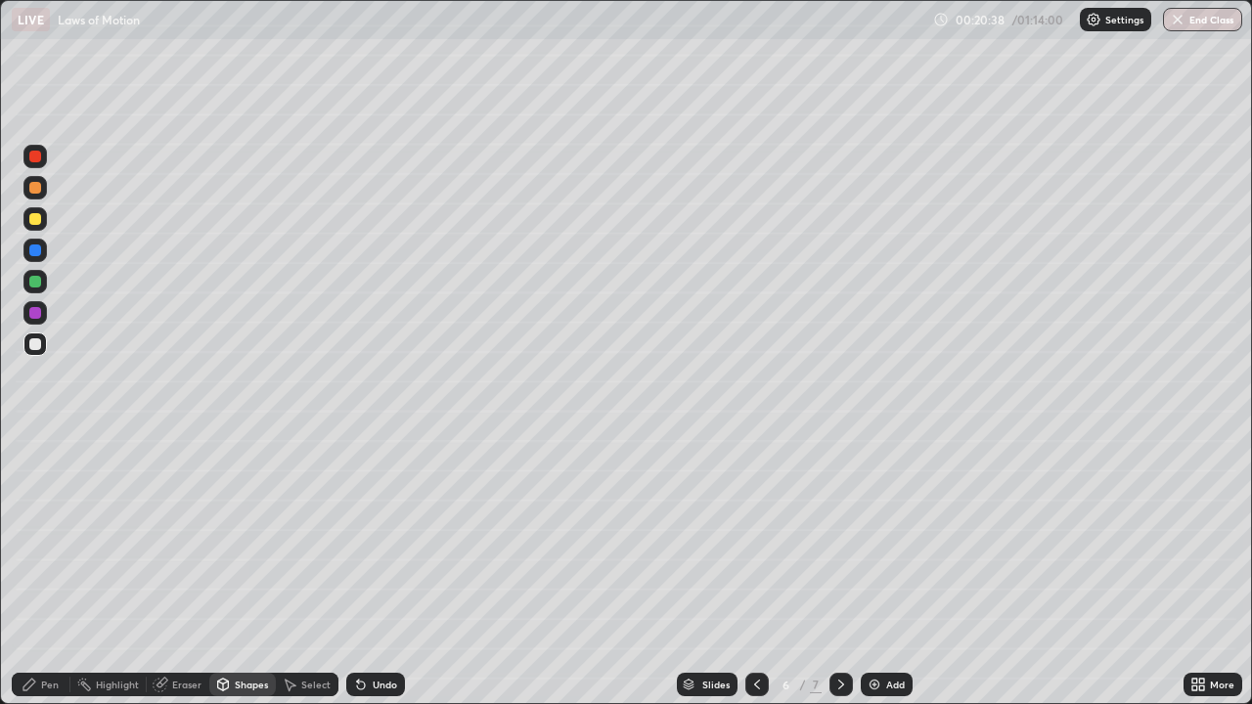
click at [44, 571] on div "Pen" at bounding box center [50, 685] width 18 height 10
click at [838, 571] on icon at bounding box center [842, 685] width 16 height 16
click at [757, 571] on icon at bounding box center [757, 685] width 16 height 16
click at [841, 571] on icon at bounding box center [842, 685] width 16 height 16
click at [250, 571] on div "Shapes" at bounding box center [251, 685] width 33 height 10
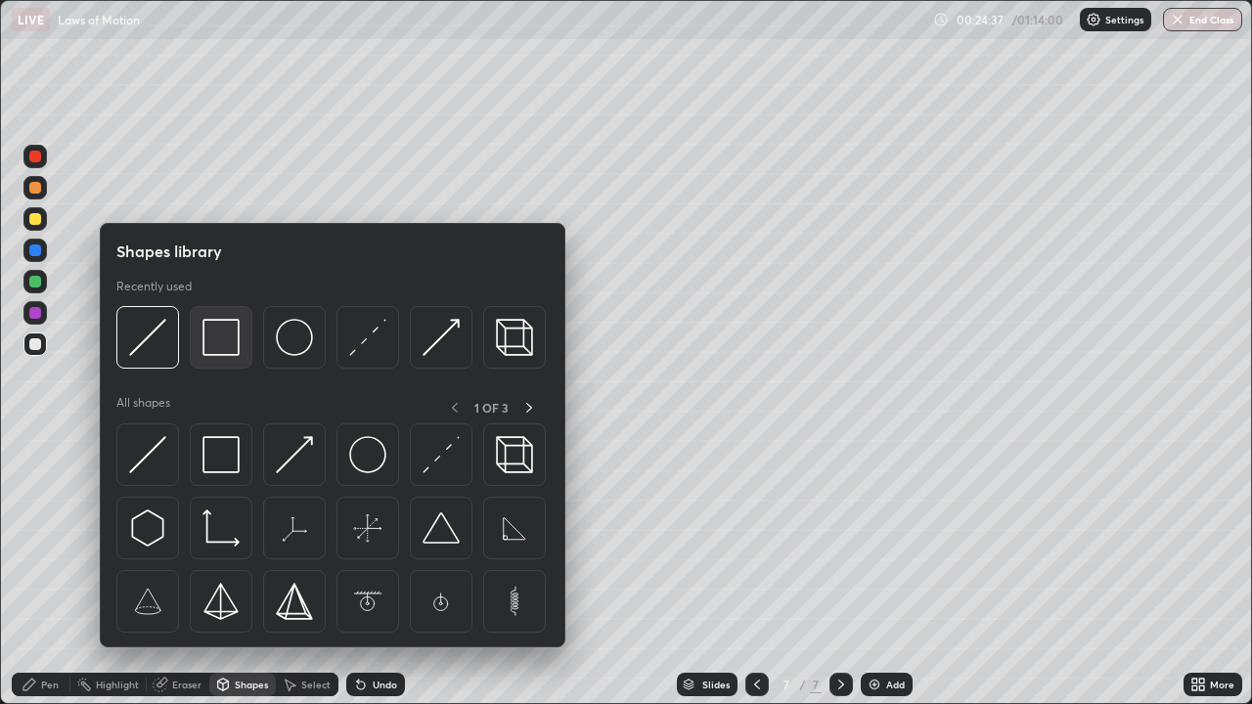
click at [219, 353] on img at bounding box center [221, 337] width 37 height 37
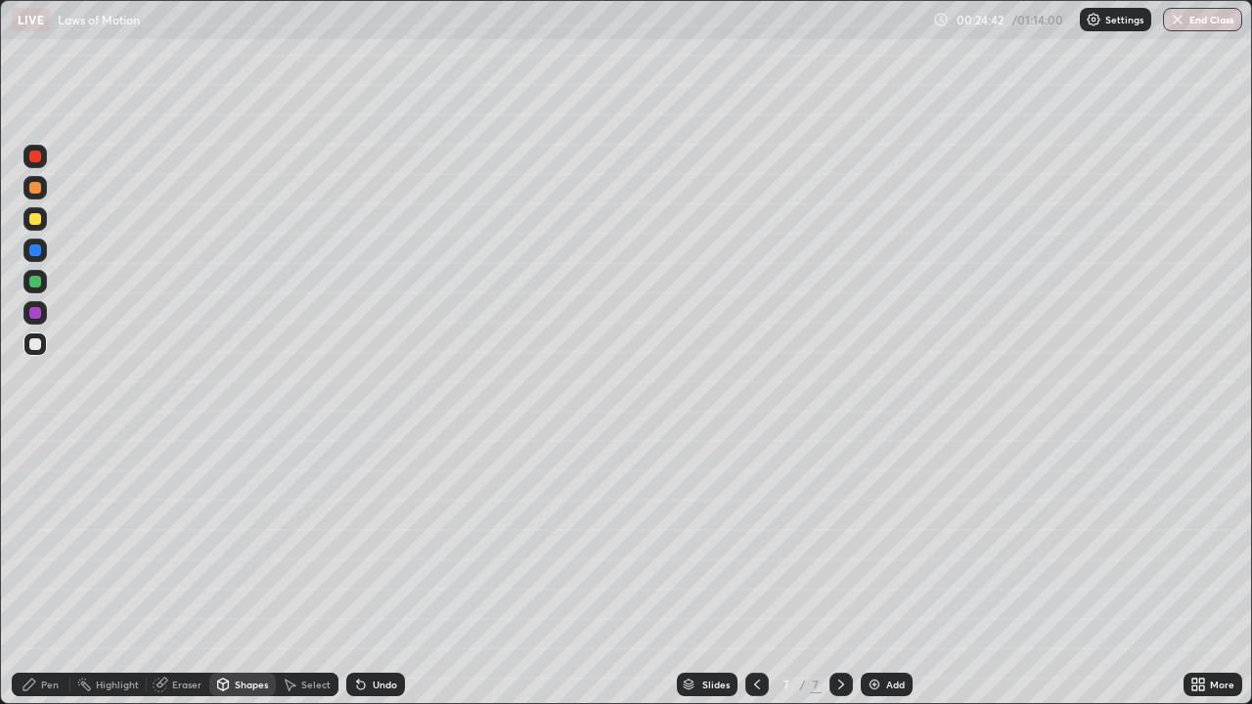
click at [234, 571] on div "Shapes" at bounding box center [242, 684] width 67 height 23
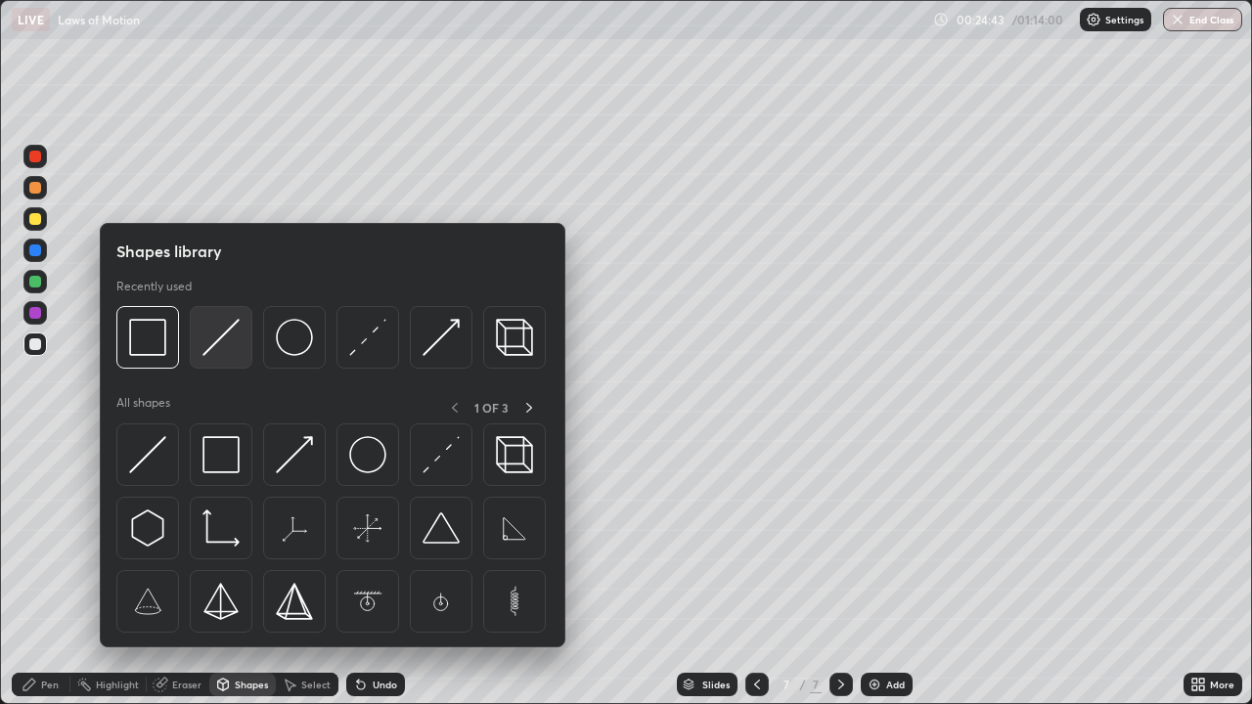
click at [231, 357] on div at bounding box center [221, 337] width 63 height 63
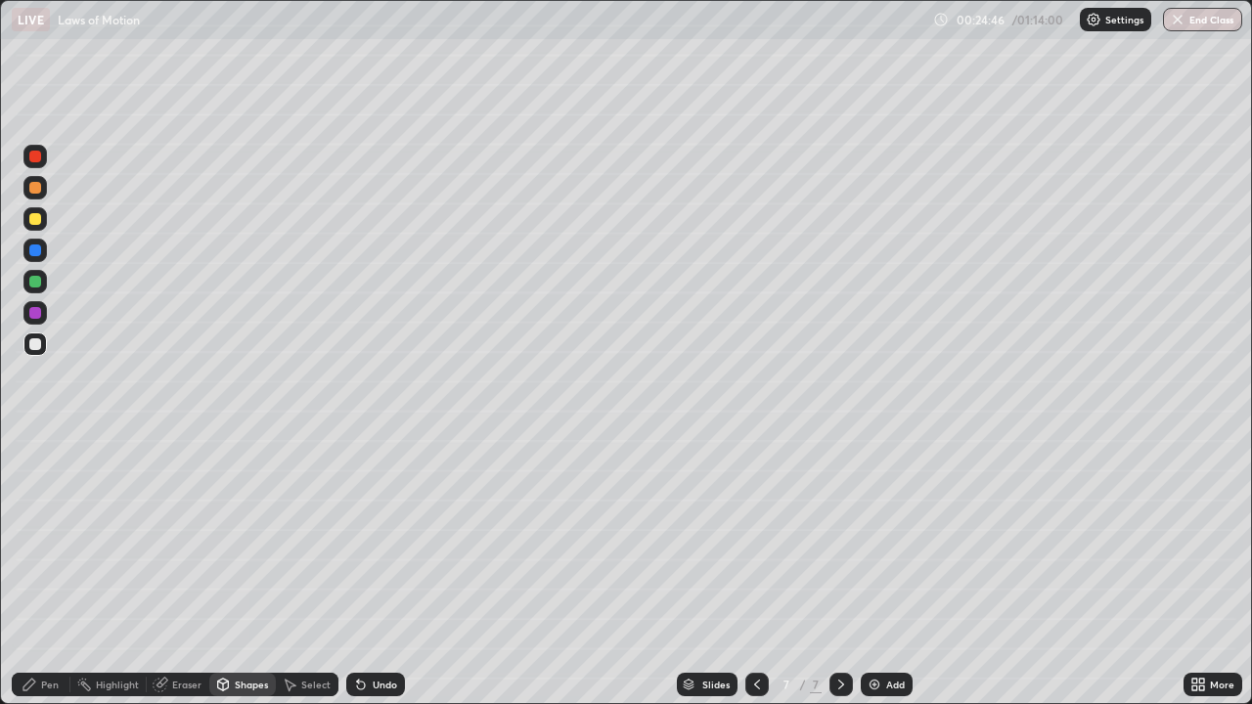
click at [58, 571] on div "Pen" at bounding box center [50, 685] width 18 height 10
click at [886, 571] on div "Add" at bounding box center [895, 685] width 19 height 10
click at [247, 571] on div "Shapes" at bounding box center [251, 685] width 33 height 10
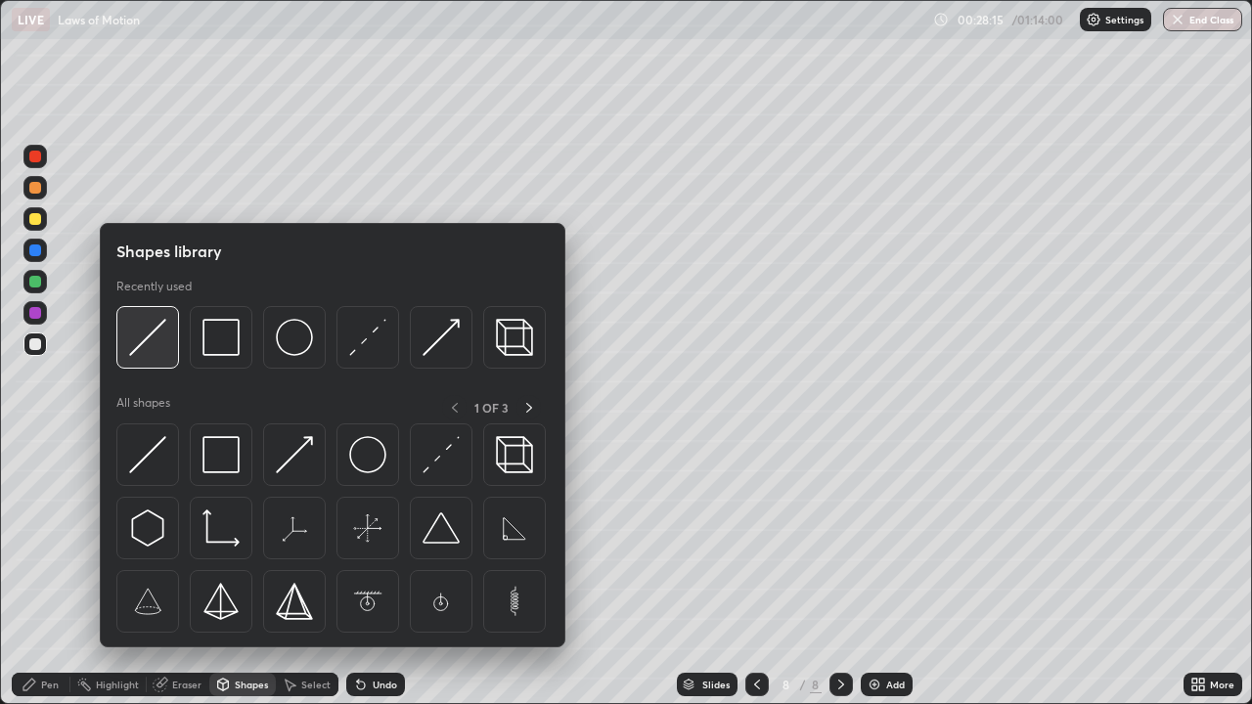
click at [176, 348] on div at bounding box center [147, 337] width 63 height 63
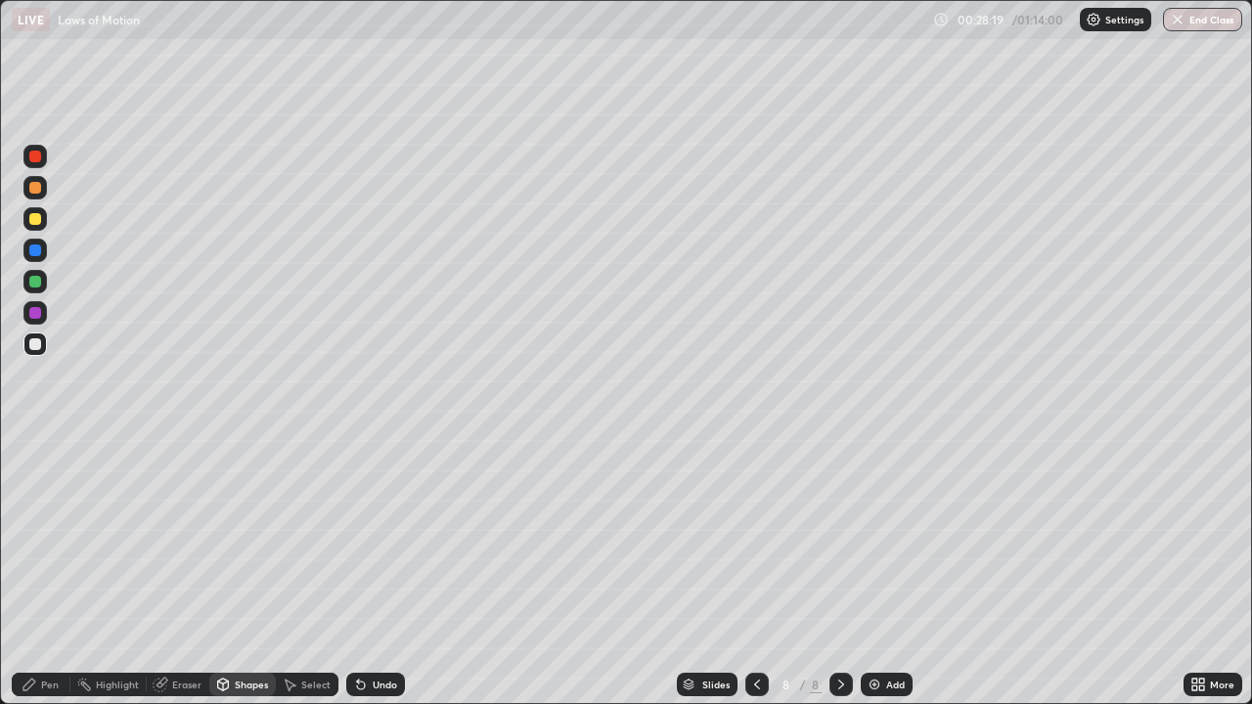
click at [244, 571] on div "Shapes" at bounding box center [251, 685] width 33 height 10
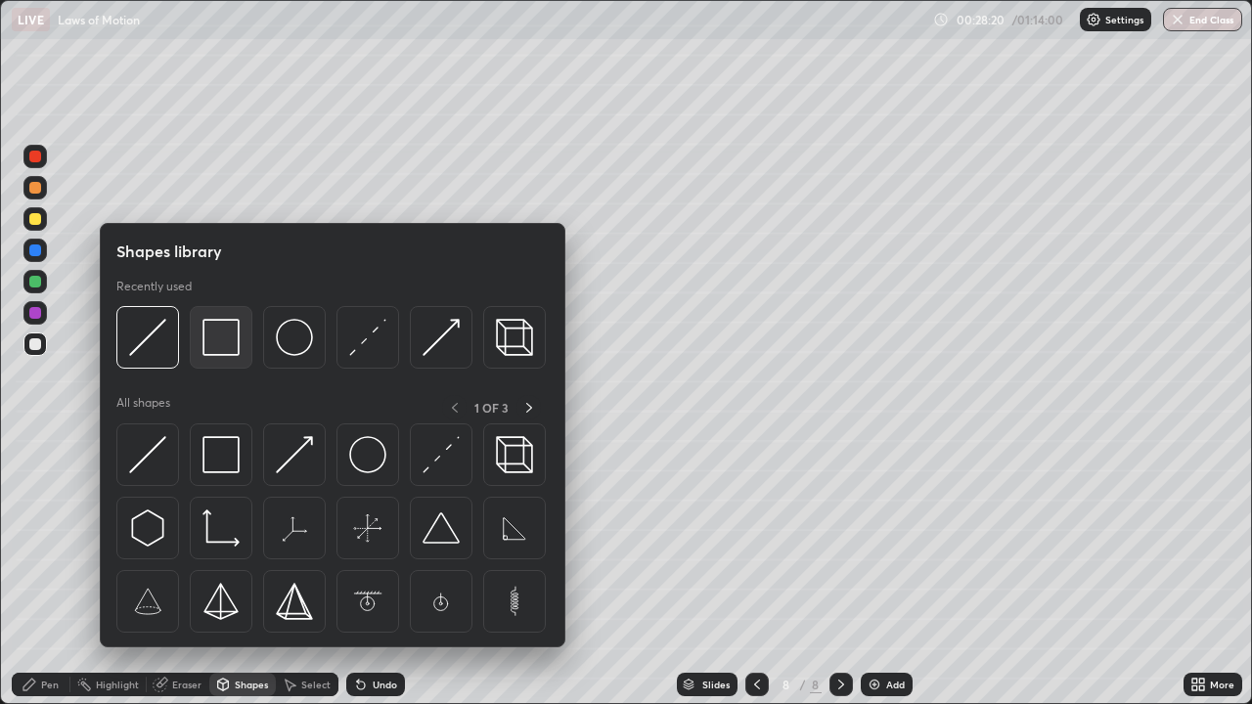
click at [234, 345] on img at bounding box center [221, 337] width 37 height 37
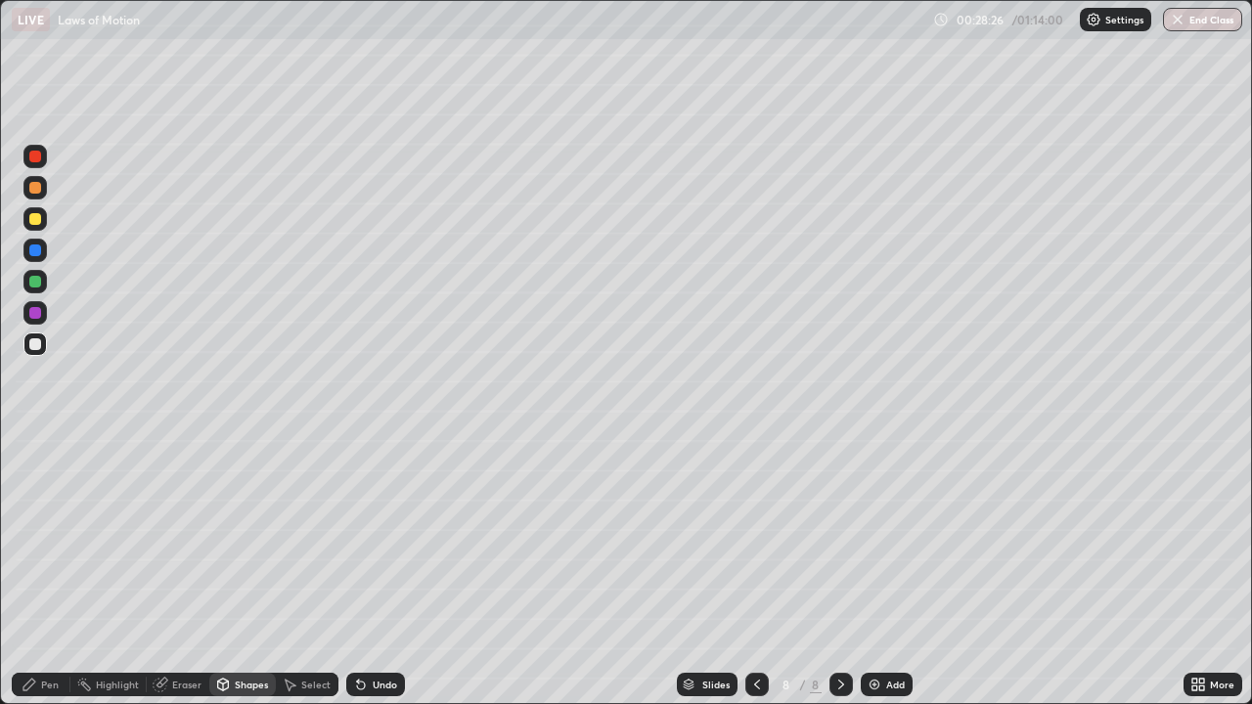
click at [48, 571] on div "Pen" at bounding box center [50, 685] width 18 height 10
click at [372, 571] on div "Undo" at bounding box center [375, 684] width 59 height 23
click at [880, 571] on img at bounding box center [875, 685] width 16 height 16
click at [245, 571] on div "Shapes" at bounding box center [251, 685] width 33 height 10
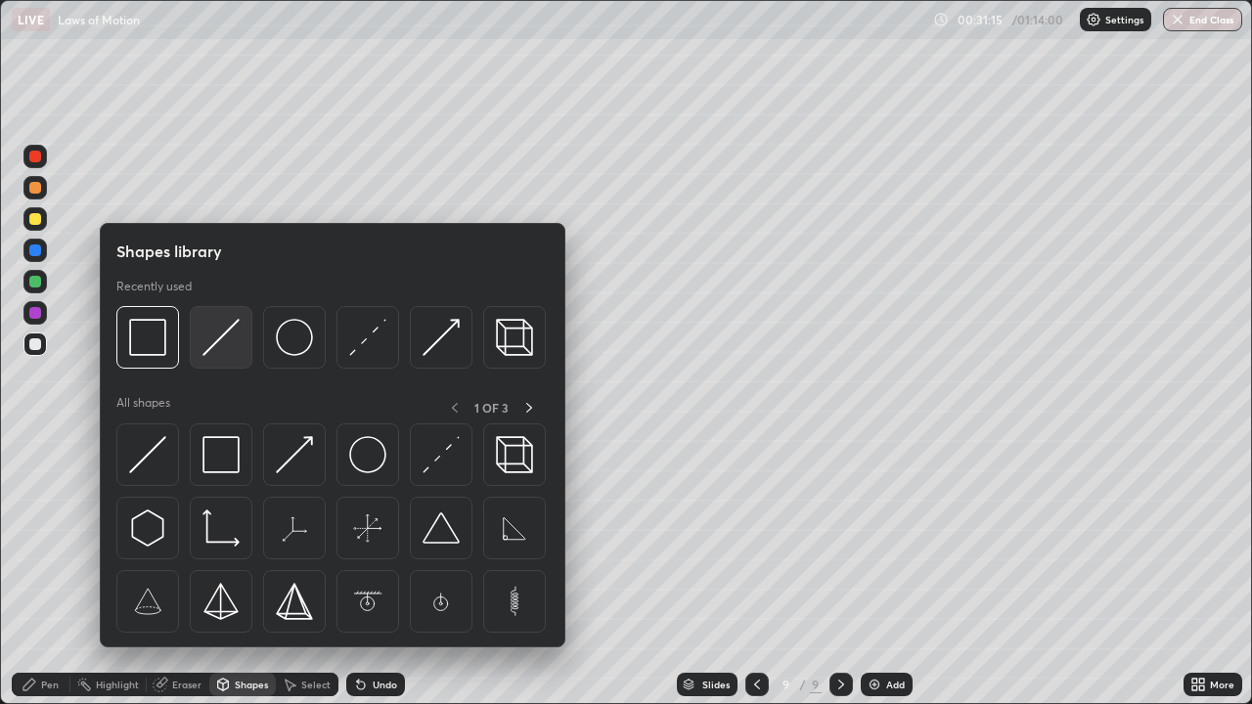
click at [225, 352] on img at bounding box center [221, 337] width 37 height 37
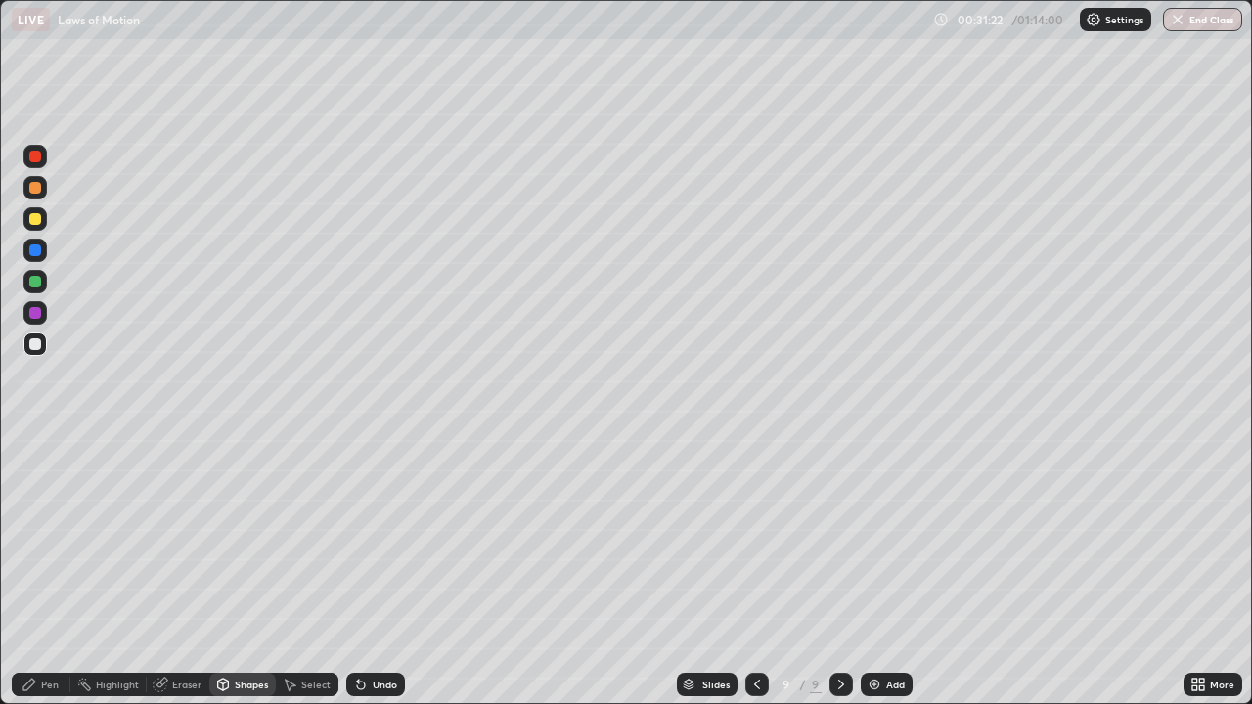
click at [39, 571] on div "Pen" at bounding box center [41, 684] width 59 height 23
click at [46, 515] on div at bounding box center [34, 508] width 23 height 23
click at [35, 477] on div at bounding box center [35, 478] width 8 height 8
click at [183, 571] on div "Eraser" at bounding box center [186, 685] width 29 height 10
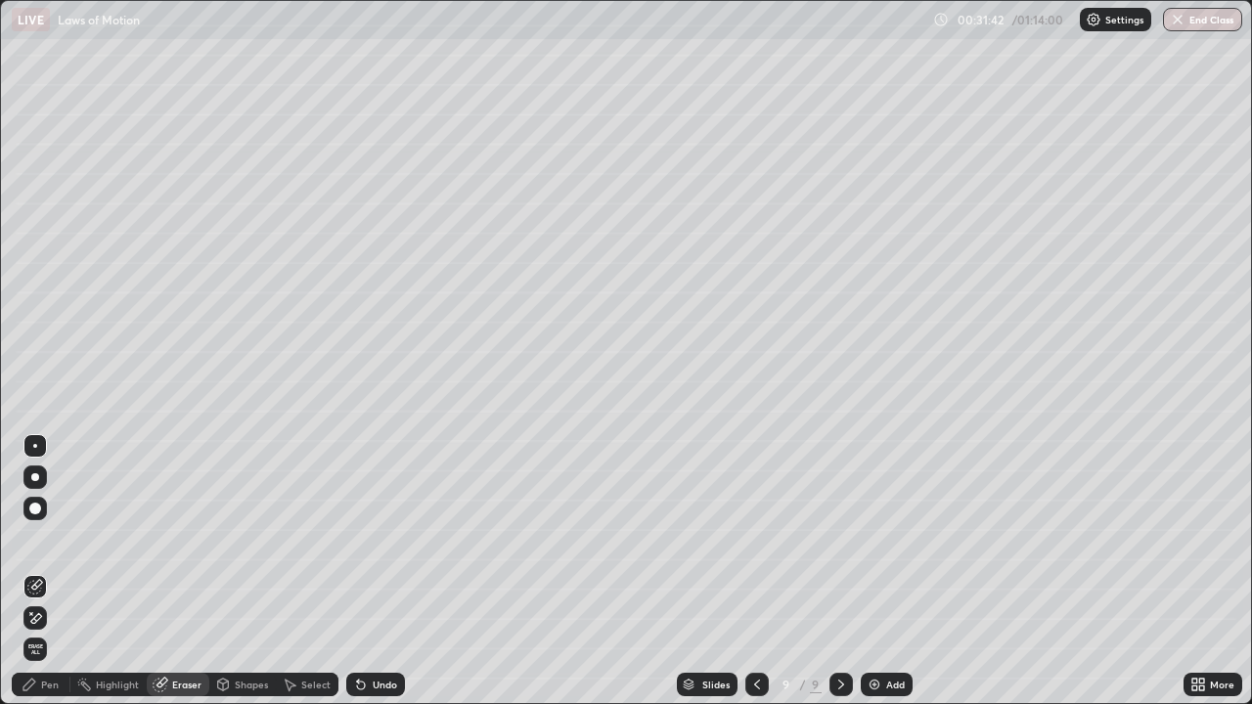
click at [241, 571] on div "Shapes" at bounding box center [251, 685] width 33 height 10
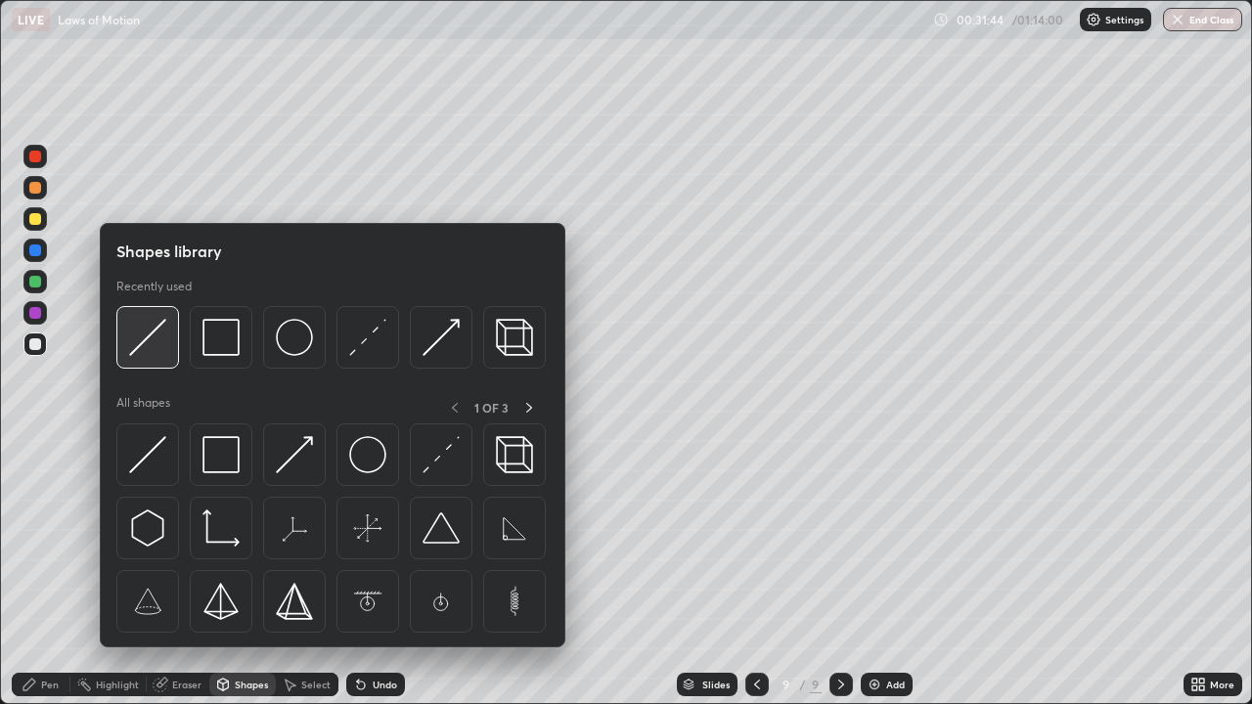
click at [162, 355] on img at bounding box center [147, 337] width 37 height 37
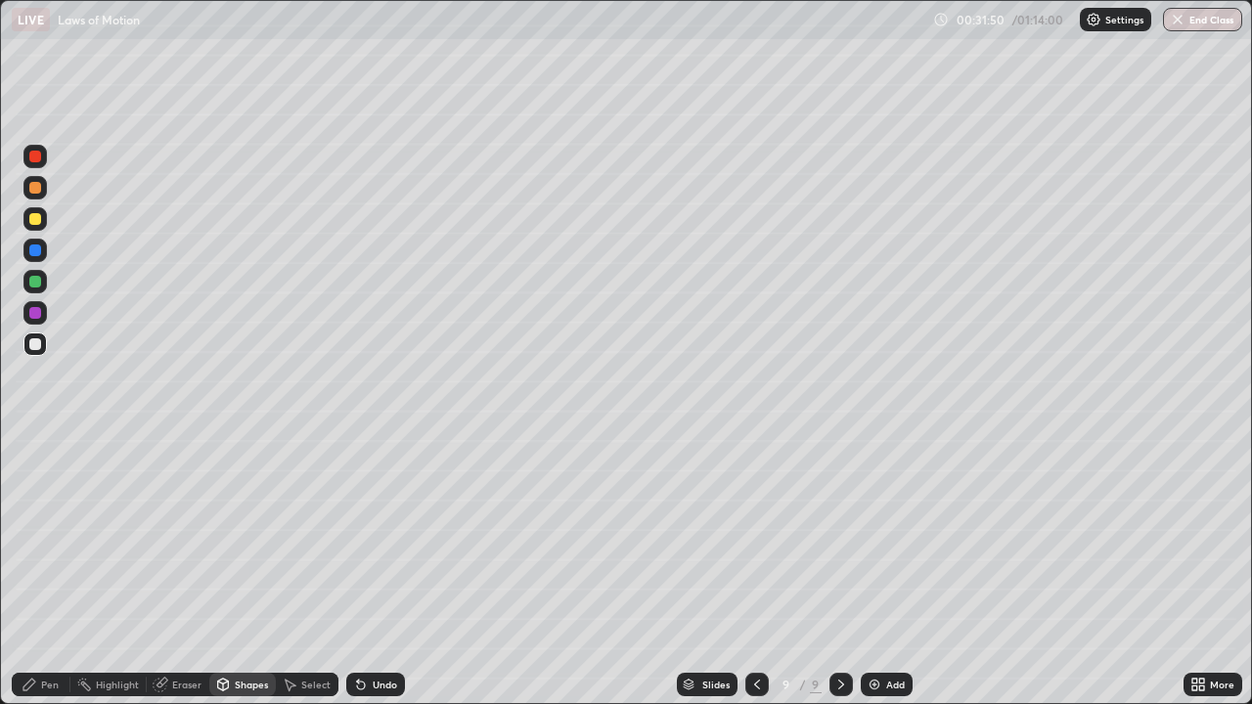
click at [53, 571] on div "Pen" at bounding box center [50, 685] width 18 height 10
click at [40, 512] on div at bounding box center [34, 508] width 23 height 23
click at [373, 571] on div "Undo" at bounding box center [385, 685] width 24 height 10
click at [376, 571] on div "Undo" at bounding box center [375, 684] width 59 height 23
click at [377, 571] on div "Undo" at bounding box center [385, 685] width 24 height 10
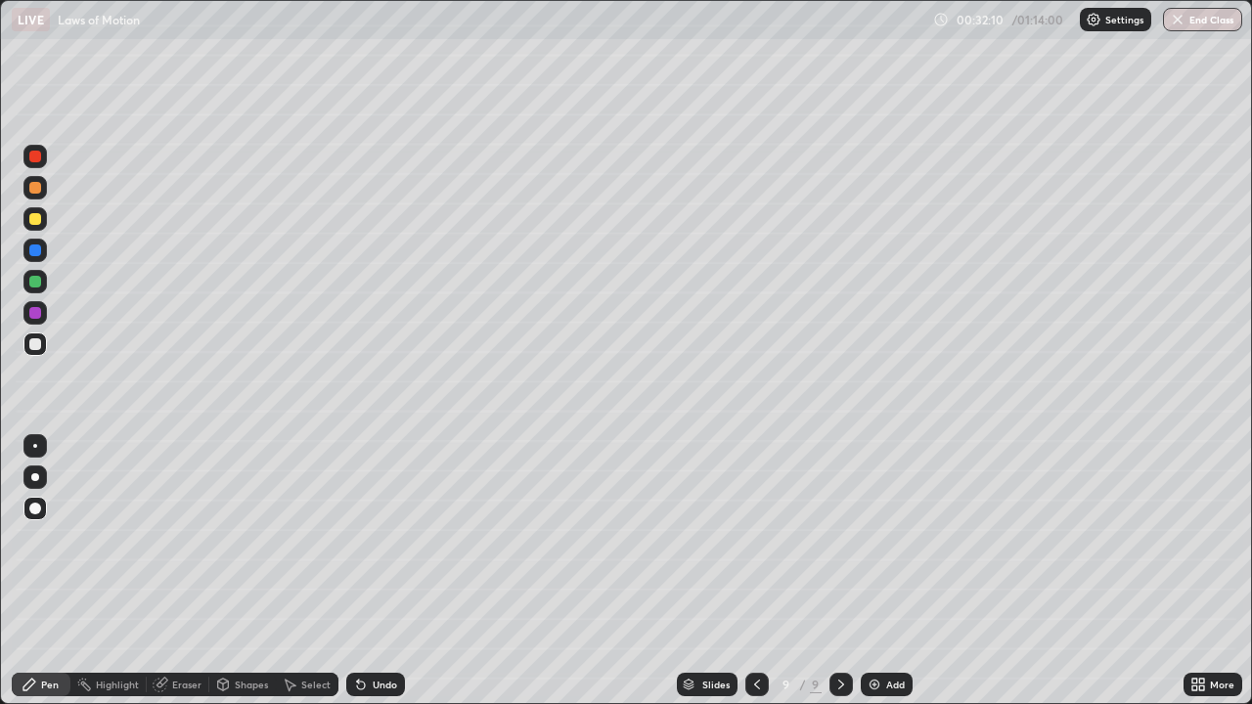
click at [35, 446] on div at bounding box center [35, 446] width 4 height 4
click at [246, 571] on div "Shapes" at bounding box center [251, 685] width 33 height 10
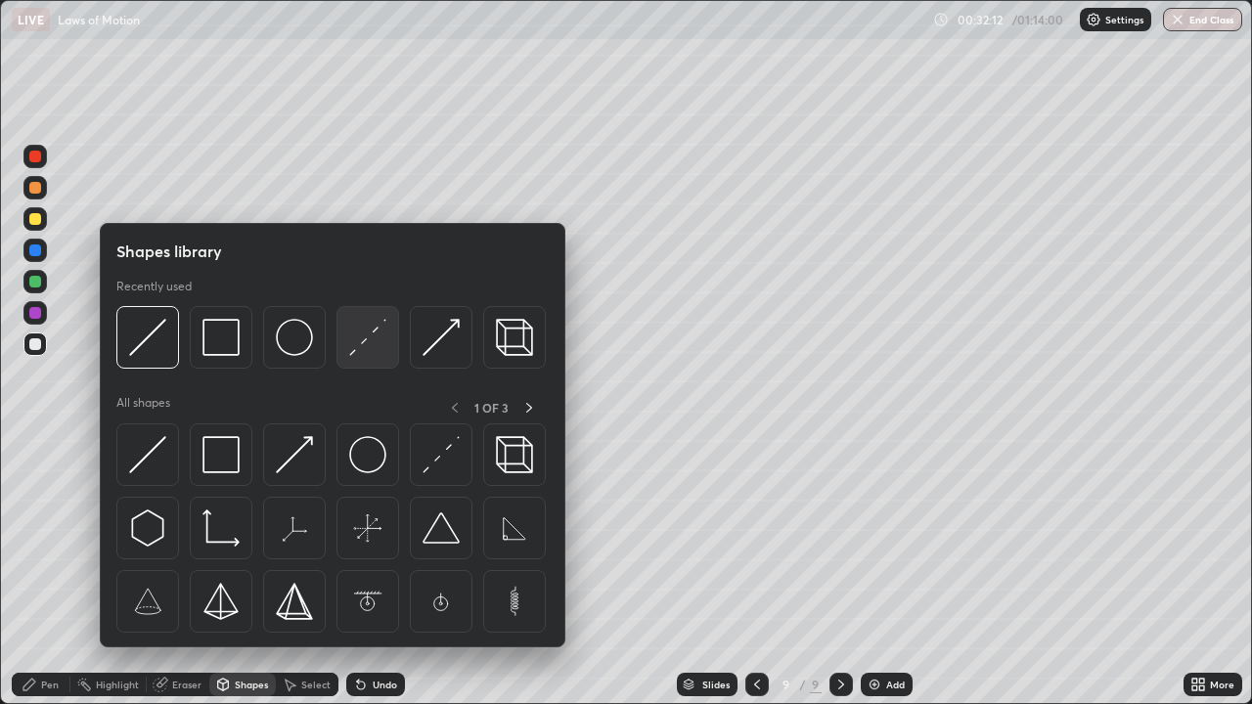
click at [380, 352] on img at bounding box center [367, 337] width 37 height 37
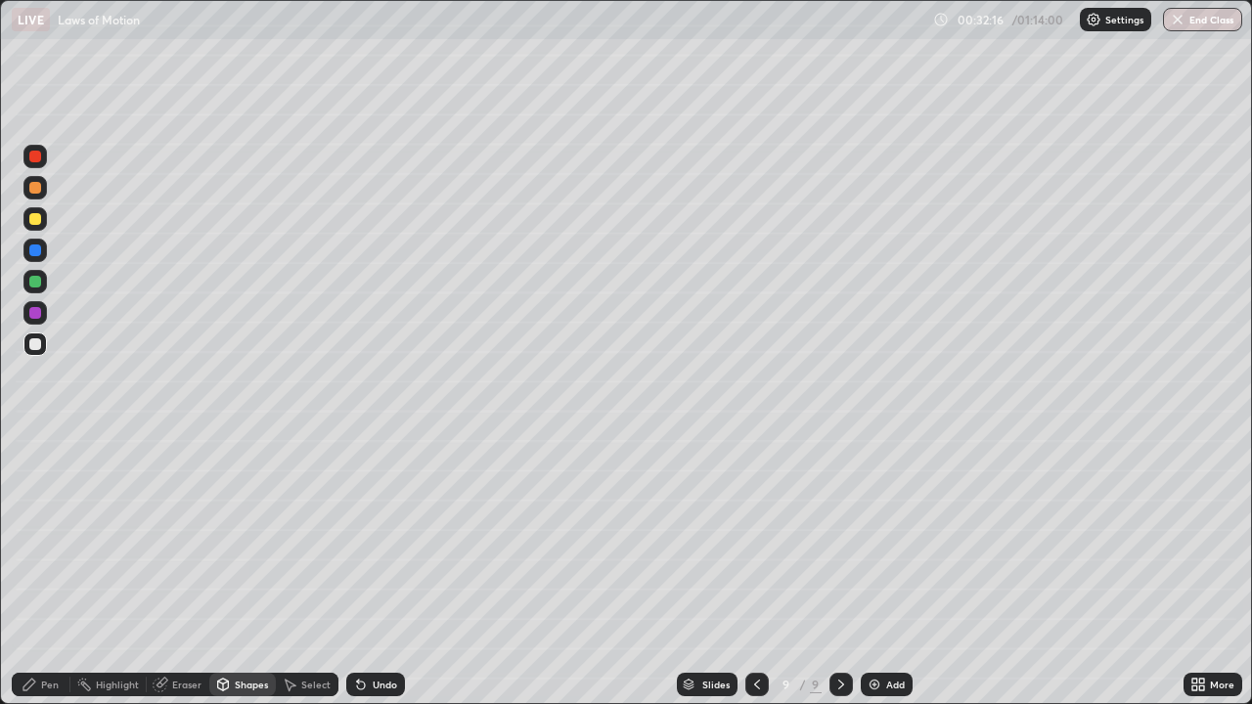
click at [49, 571] on div "Pen" at bounding box center [50, 685] width 18 height 10
click at [35, 477] on div at bounding box center [35, 478] width 8 height 8
click at [32, 219] on div at bounding box center [35, 219] width 12 height 12
click at [188, 571] on div "Eraser" at bounding box center [186, 685] width 29 height 10
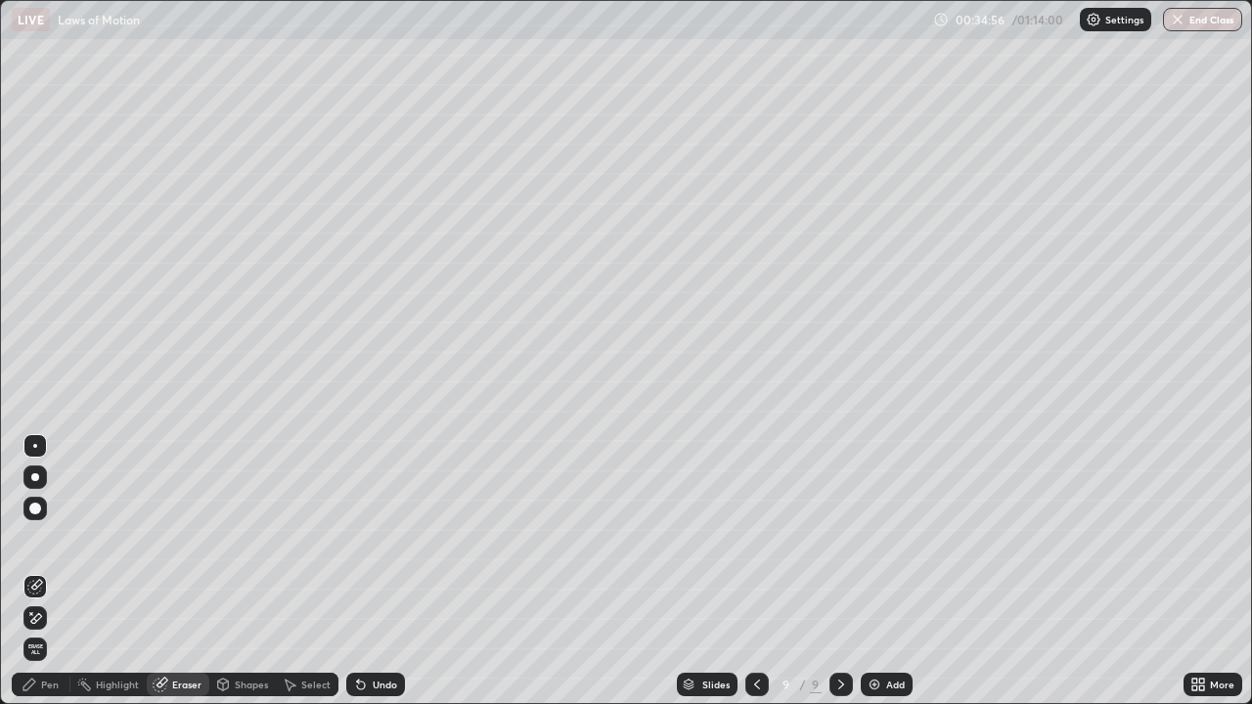
click at [46, 571] on div "Pen" at bounding box center [41, 684] width 59 height 23
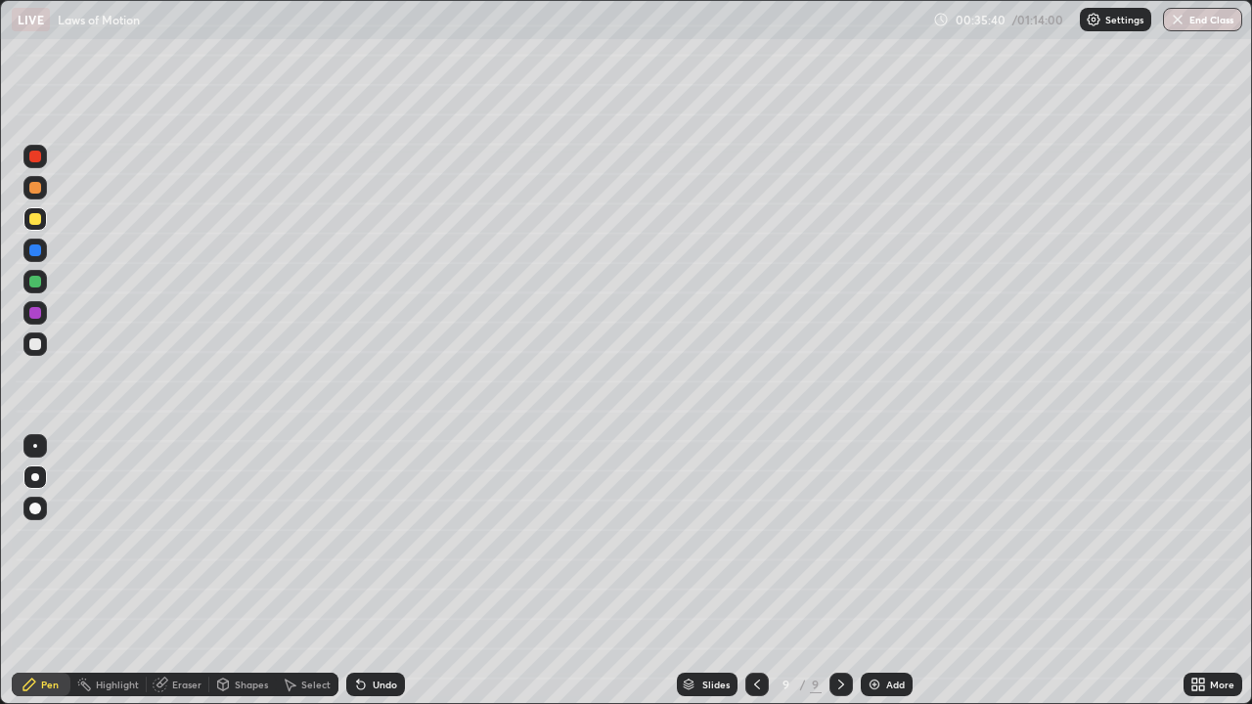
click at [40, 346] on div at bounding box center [35, 345] width 12 height 12
click at [878, 571] on div "Add" at bounding box center [887, 684] width 52 height 23
click at [250, 571] on div "Shapes" at bounding box center [251, 685] width 33 height 10
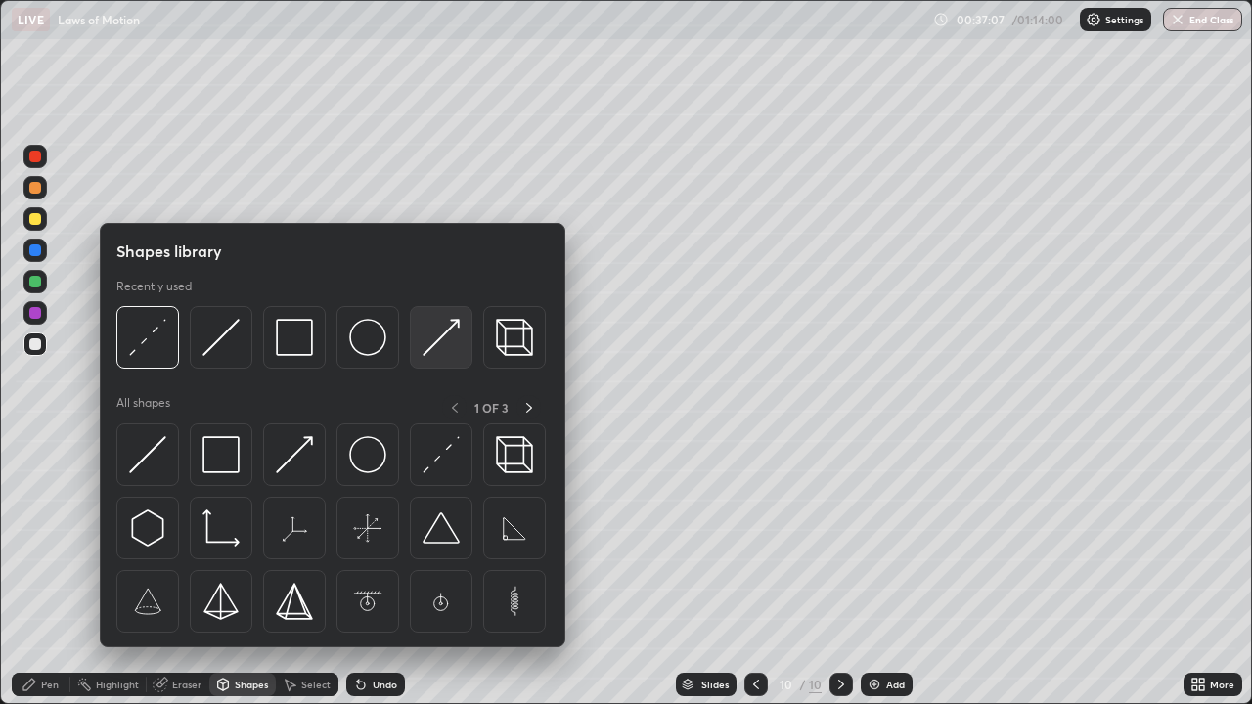
click at [430, 352] on img at bounding box center [441, 337] width 37 height 37
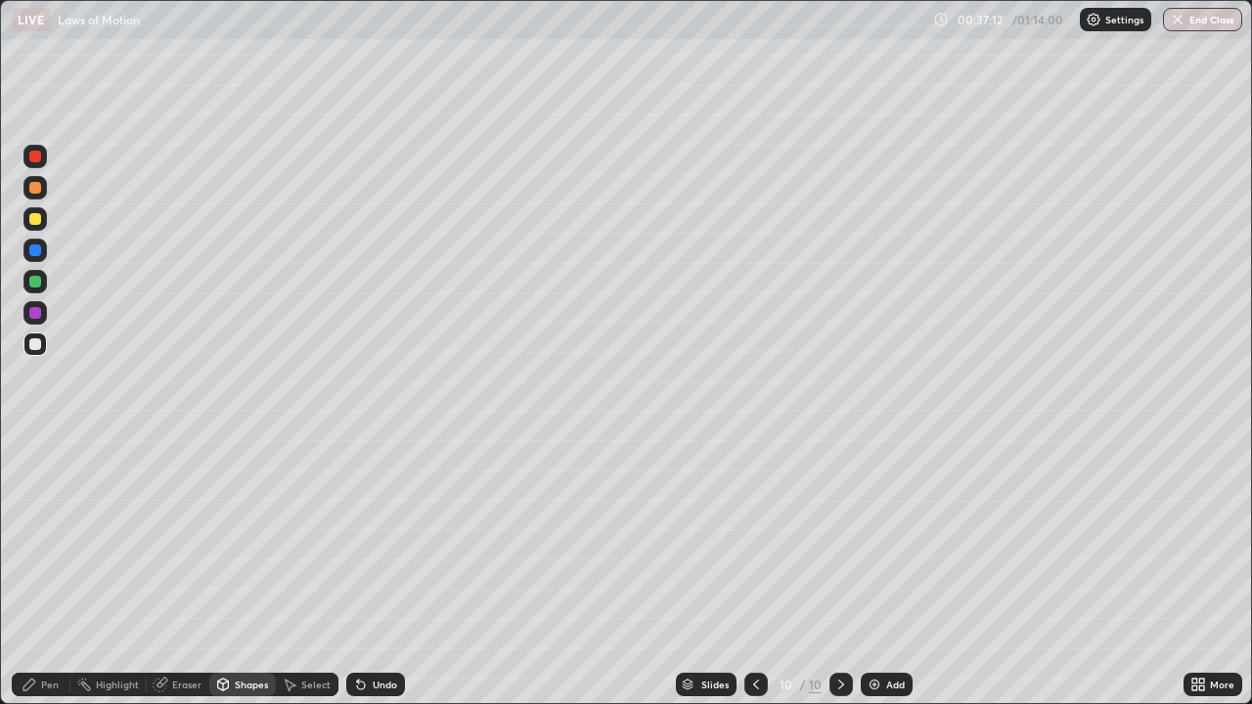
click at [47, 571] on div "Pen" at bounding box center [41, 684] width 59 height 23
click at [38, 514] on div at bounding box center [34, 508] width 23 height 23
click at [248, 571] on div "Shapes" at bounding box center [251, 685] width 33 height 10
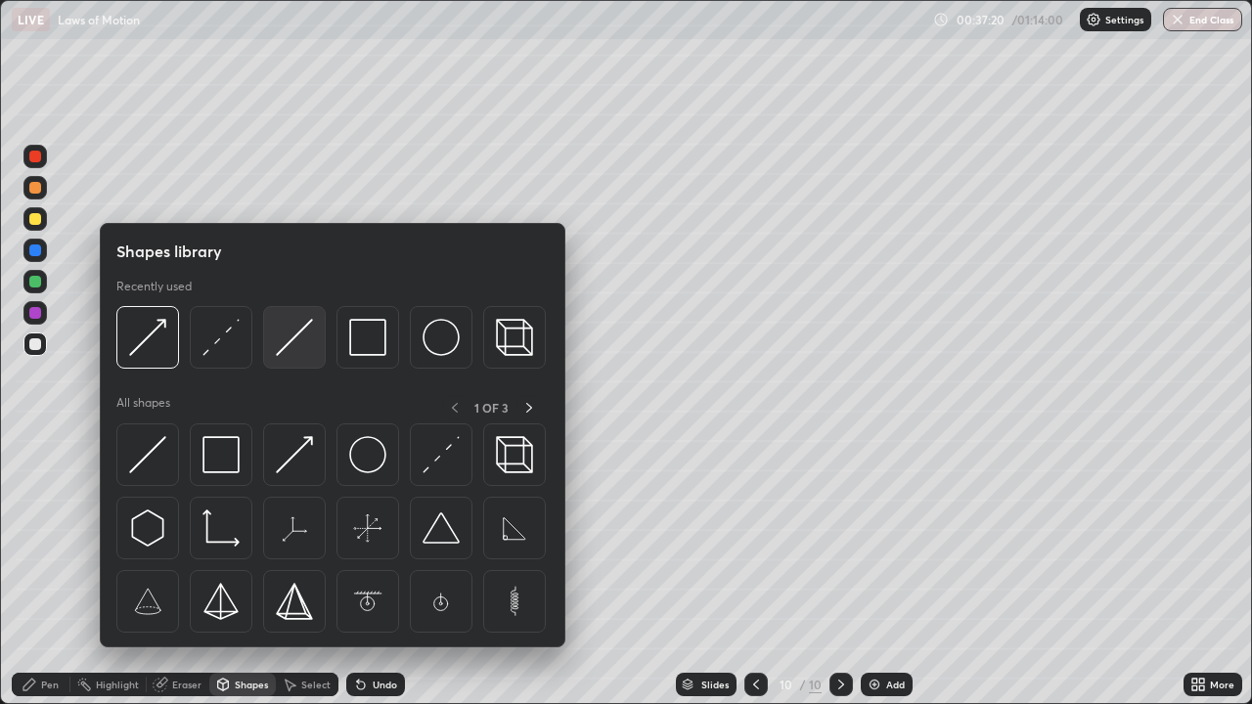
click at [296, 363] on div at bounding box center [294, 337] width 63 height 63
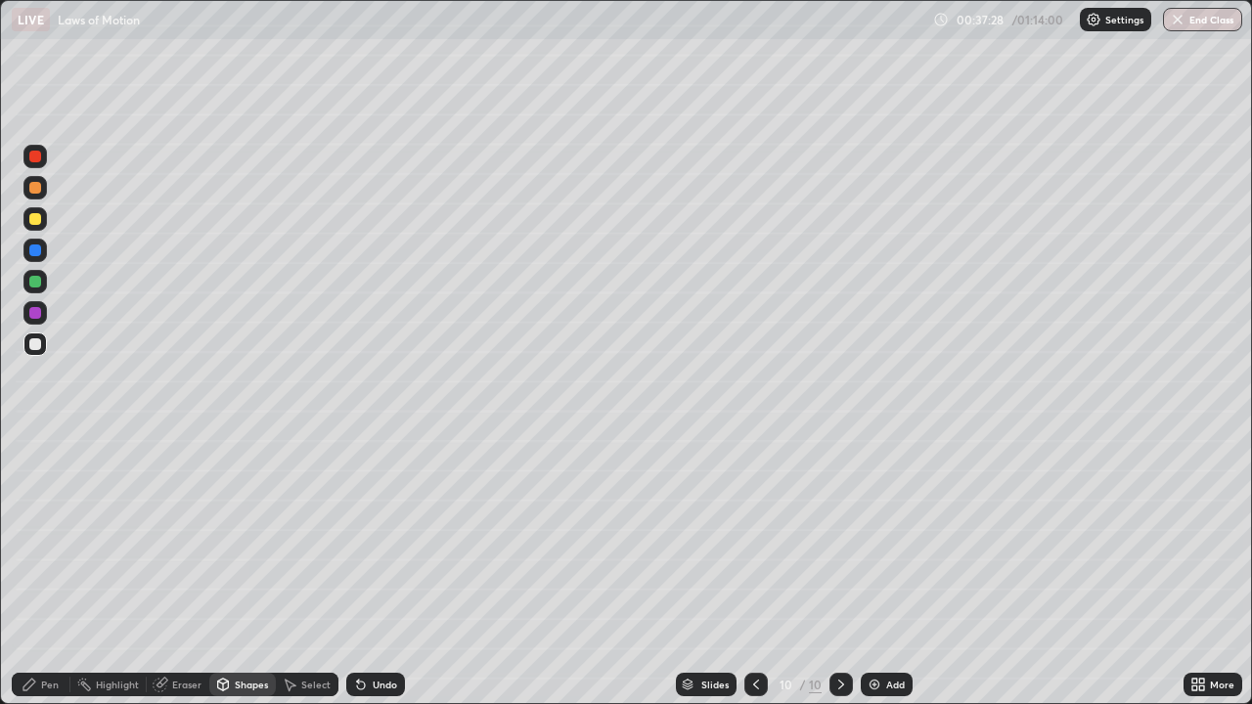
click at [52, 571] on div "Pen" at bounding box center [41, 684] width 59 height 23
click at [753, 571] on icon at bounding box center [757, 685] width 16 height 16
click at [840, 571] on icon at bounding box center [842, 685] width 16 height 16
click at [35, 477] on div at bounding box center [35, 478] width 8 height 8
click at [882, 571] on div "Add" at bounding box center [887, 684] width 52 height 23
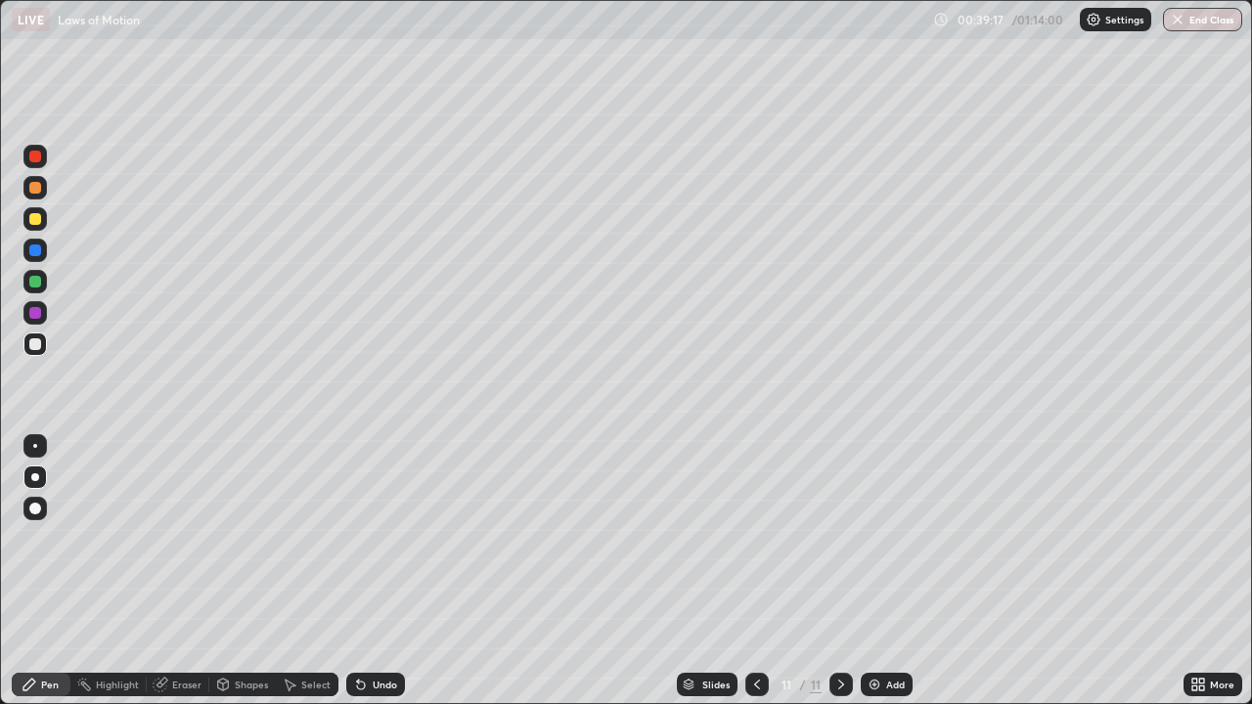
click at [384, 571] on div "Undo" at bounding box center [385, 685] width 24 height 10
click at [170, 571] on div "Eraser" at bounding box center [178, 684] width 63 height 23
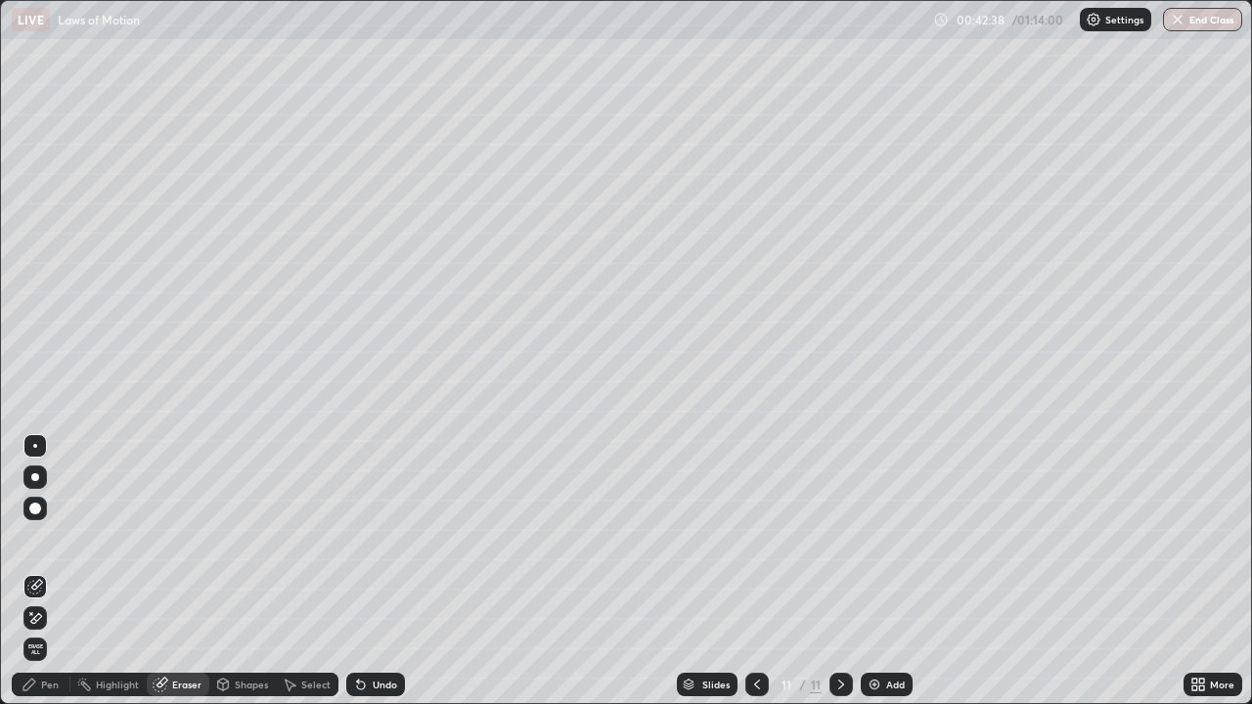
click at [32, 571] on icon at bounding box center [36, 618] width 11 height 10
click at [49, 571] on div "Pen" at bounding box center [50, 685] width 18 height 10
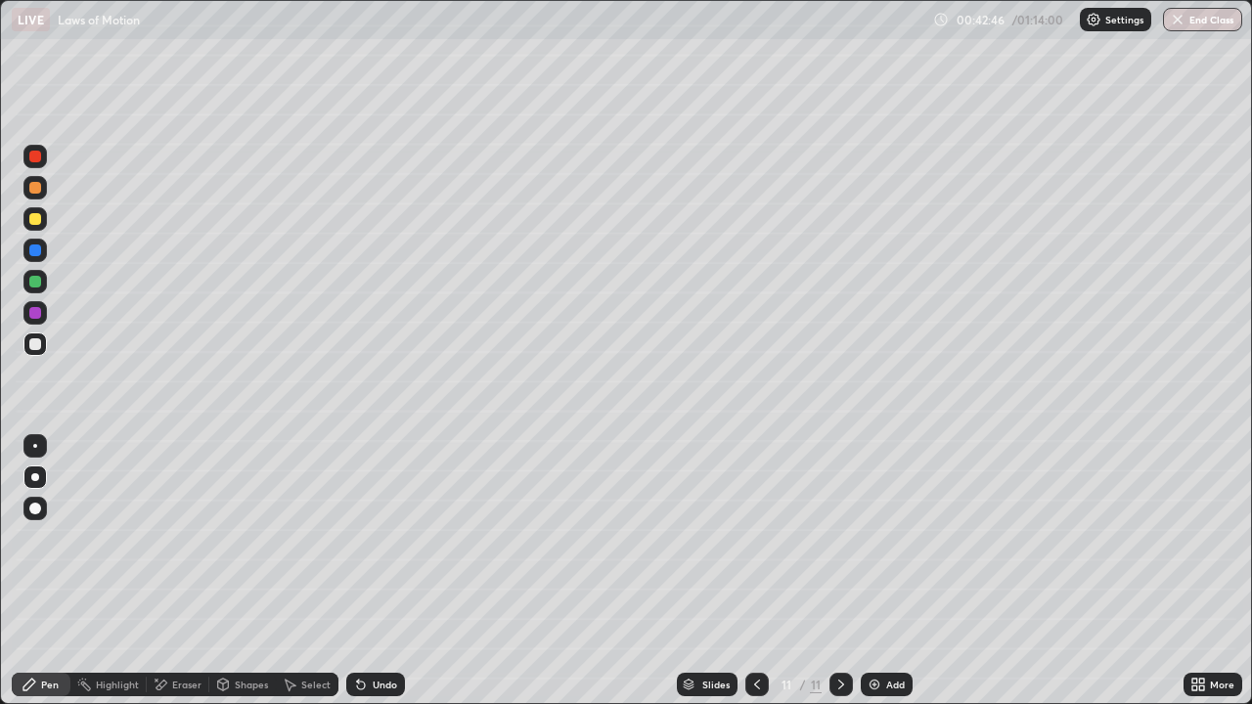
click at [879, 571] on div "Add" at bounding box center [887, 684] width 52 height 23
click at [36, 217] on div at bounding box center [35, 219] width 12 height 12
click at [368, 571] on div "Undo" at bounding box center [375, 684] width 59 height 23
click at [379, 571] on div "Undo" at bounding box center [385, 685] width 24 height 10
click at [378, 571] on div "Undo" at bounding box center [385, 685] width 24 height 10
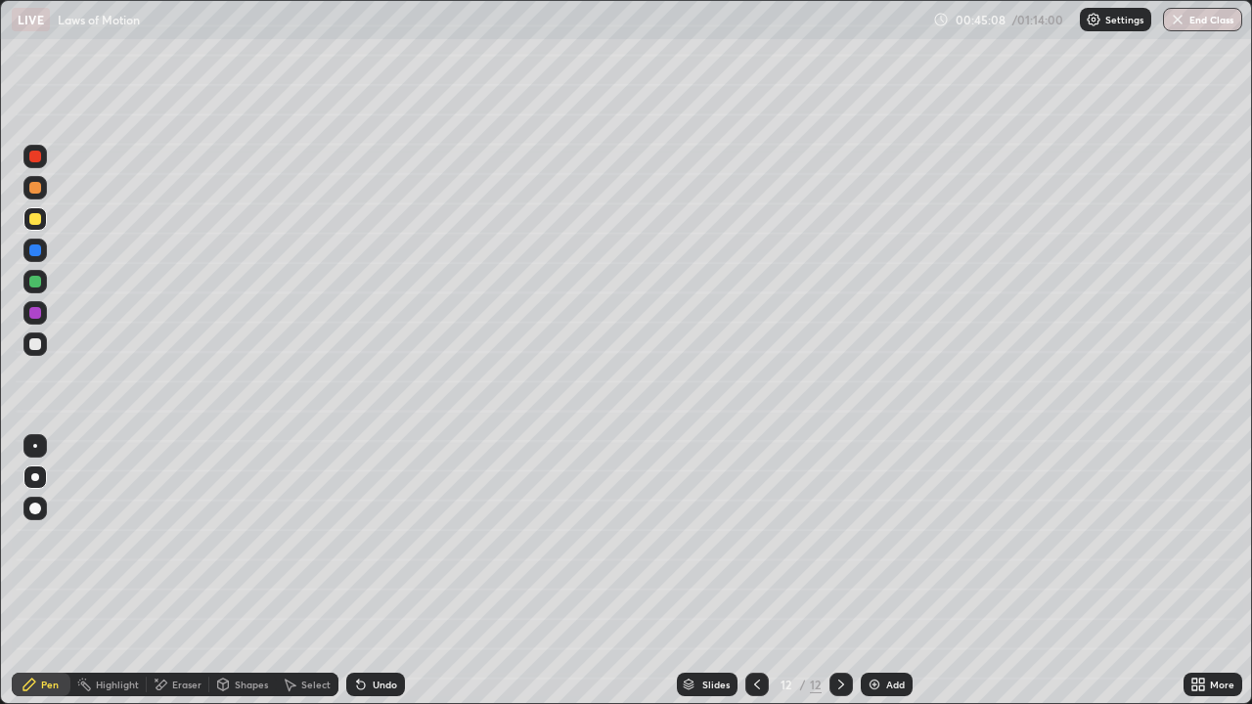
click at [383, 571] on div "Undo" at bounding box center [385, 685] width 24 height 10
click at [755, 571] on icon at bounding box center [757, 685] width 16 height 16
click at [749, 571] on div at bounding box center [757, 684] width 23 height 23
click at [746, 571] on div at bounding box center [757, 684] width 23 height 39
click at [837, 571] on icon at bounding box center [842, 685] width 16 height 16
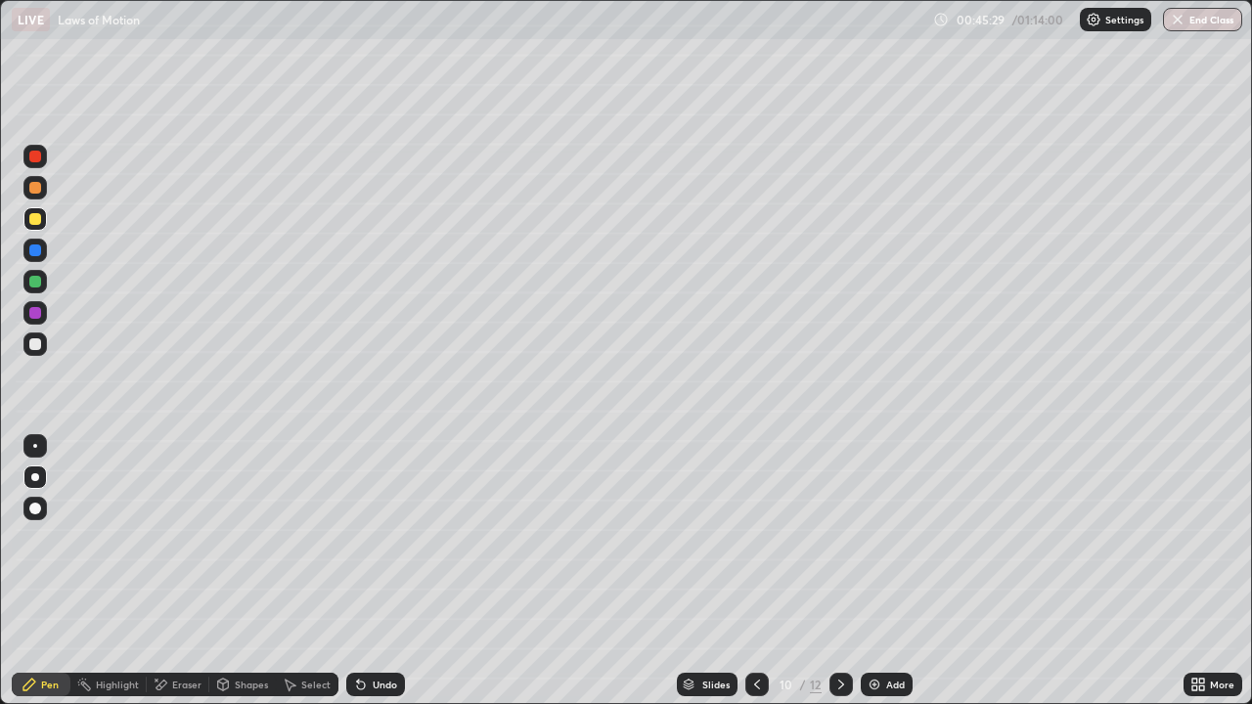
click at [837, 571] on icon at bounding box center [842, 685] width 16 height 16
click at [838, 571] on icon at bounding box center [842, 685] width 16 height 16
click at [834, 571] on icon at bounding box center [842, 685] width 16 height 16
click at [39, 352] on div at bounding box center [34, 344] width 23 height 23
click at [877, 571] on img at bounding box center [875, 685] width 16 height 16
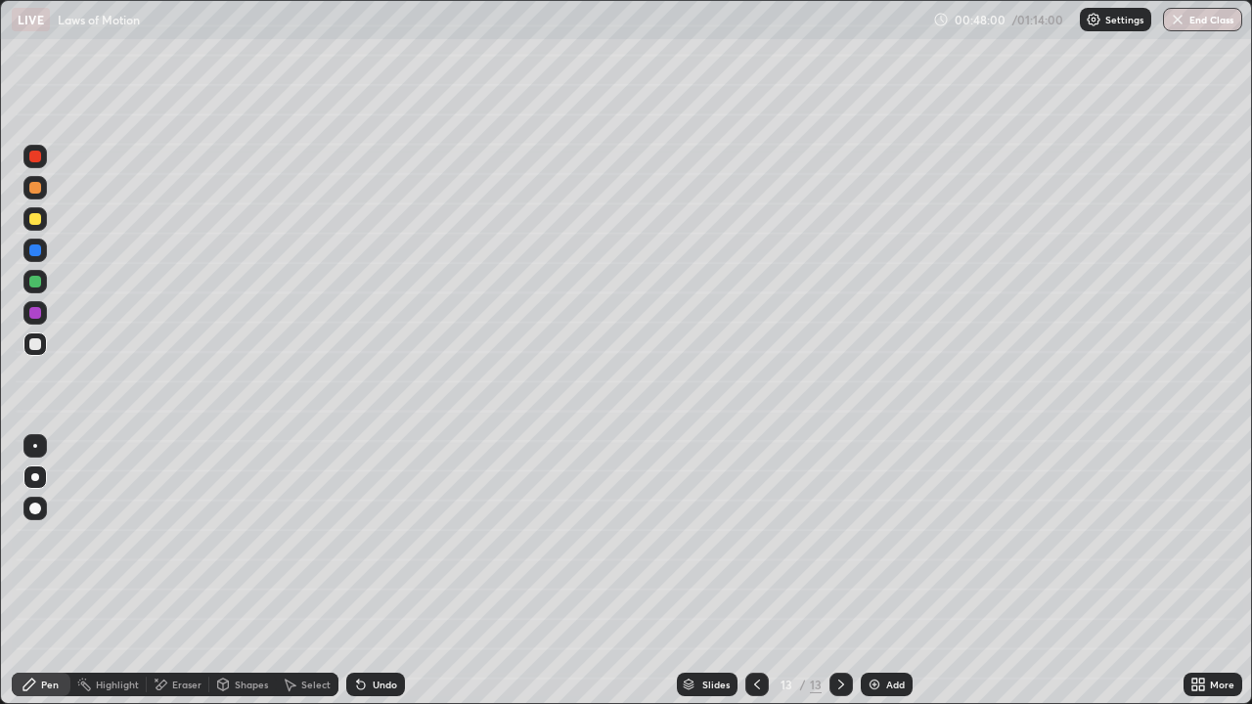
click at [36, 345] on div at bounding box center [35, 345] width 12 height 12
click at [40, 219] on div at bounding box center [35, 219] width 12 height 12
click at [177, 571] on div "Eraser" at bounding box center [186, 685] width 29 height 10
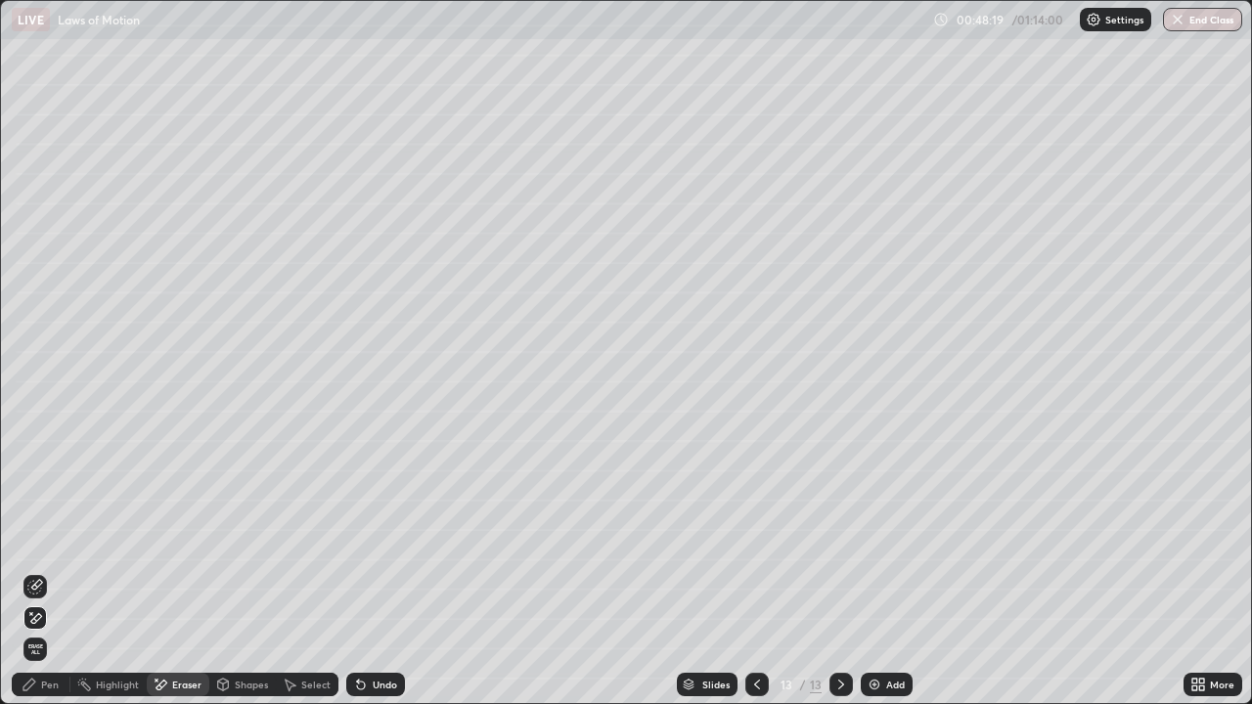
click at [50, 571] on div "Pen" at bounding box center [50, 685] width 18 height 10
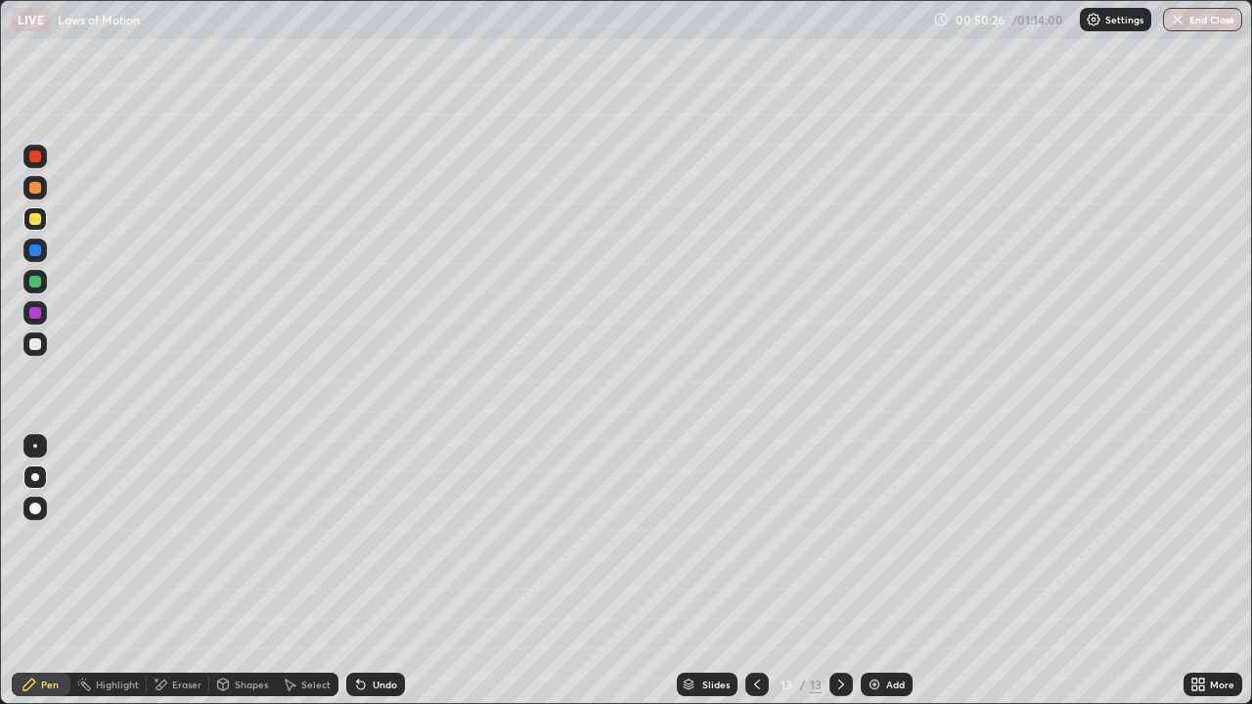
click at [877, 571] on img at bounding box center [875, 685] width 16 height 16
click at [35, 345] on div at bounding box center [35, 345] width 12 height 12
click at [243, 571] on div "Shapes" at bounding box center [251, 685] width 33 height 10
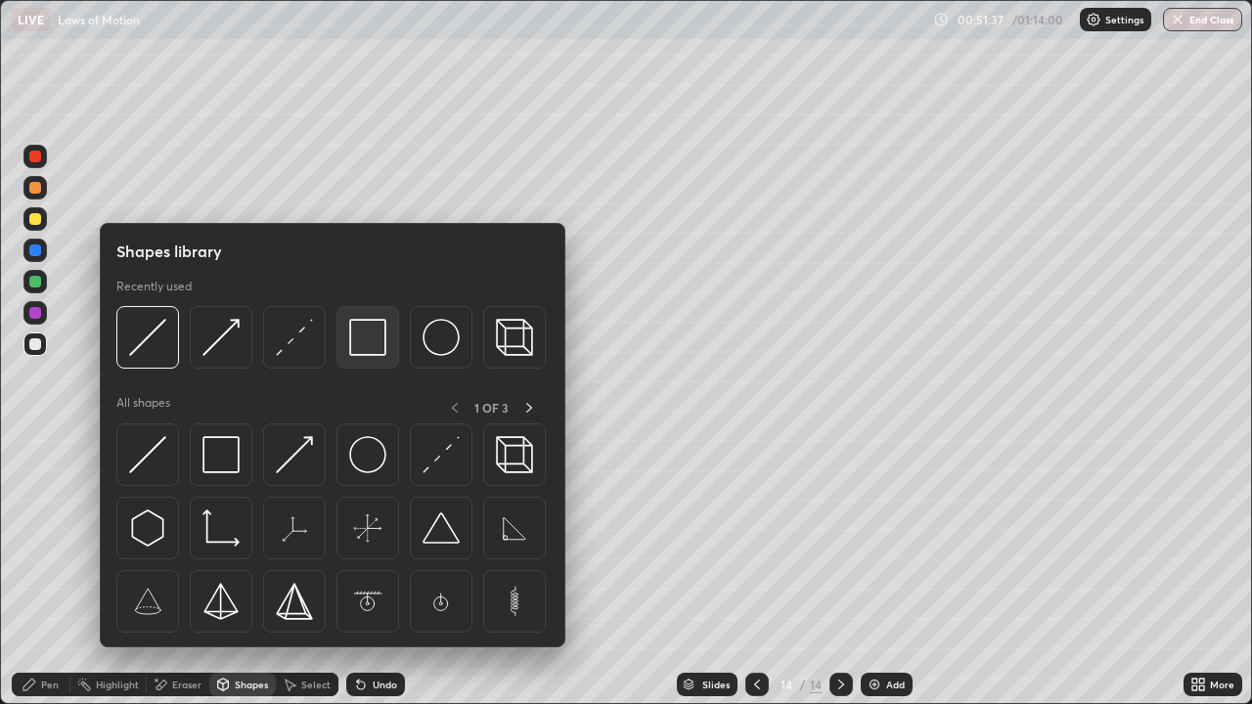
click at [366, 346] on img at bounding box center [367, 337] width 37 height 37
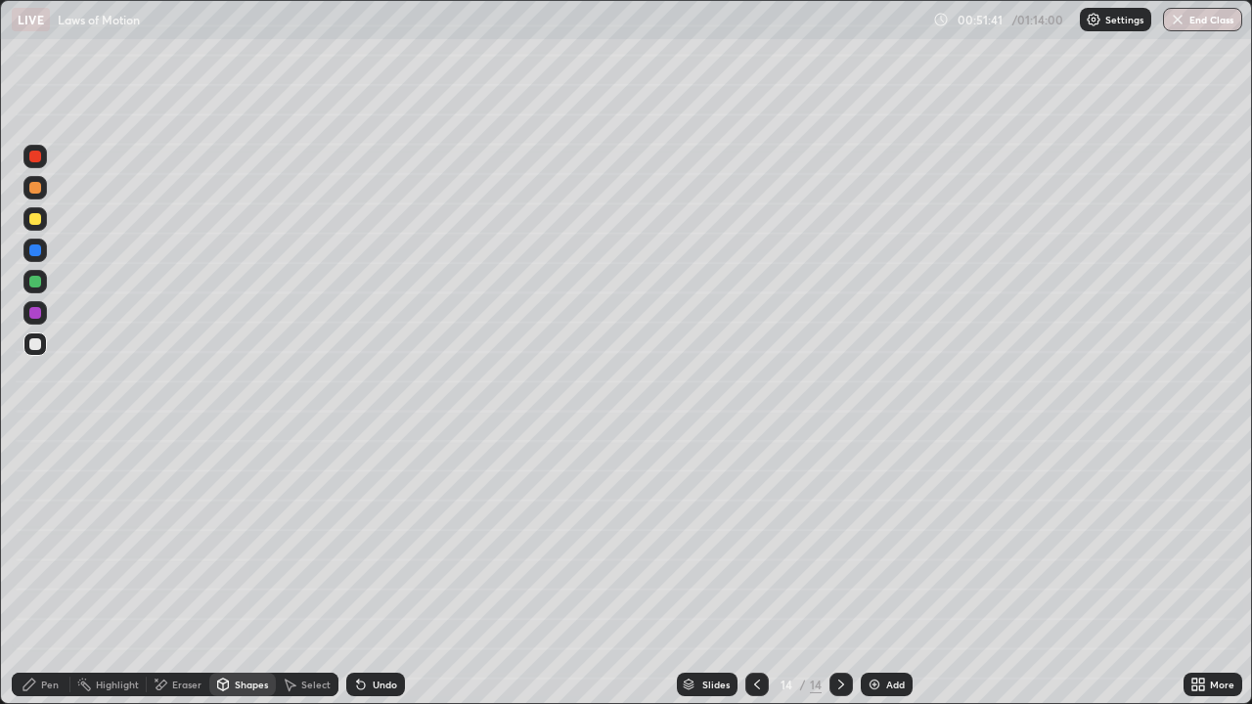
click at [54, 571] on div "Pen" at bounding box center [50, 685] width 18 height 10
click at [376, 571] on div "Undo" at bounding box center [375, 684] width 59 height 23
click at [39, 222] on div at bounding box center [35, 219] width 12 height 12
click at [35, 345] on div at bounding box center [35, 345] width 12 height 12
click at [35, 220] on div at bounding box center [35, 219] width 12 height 12
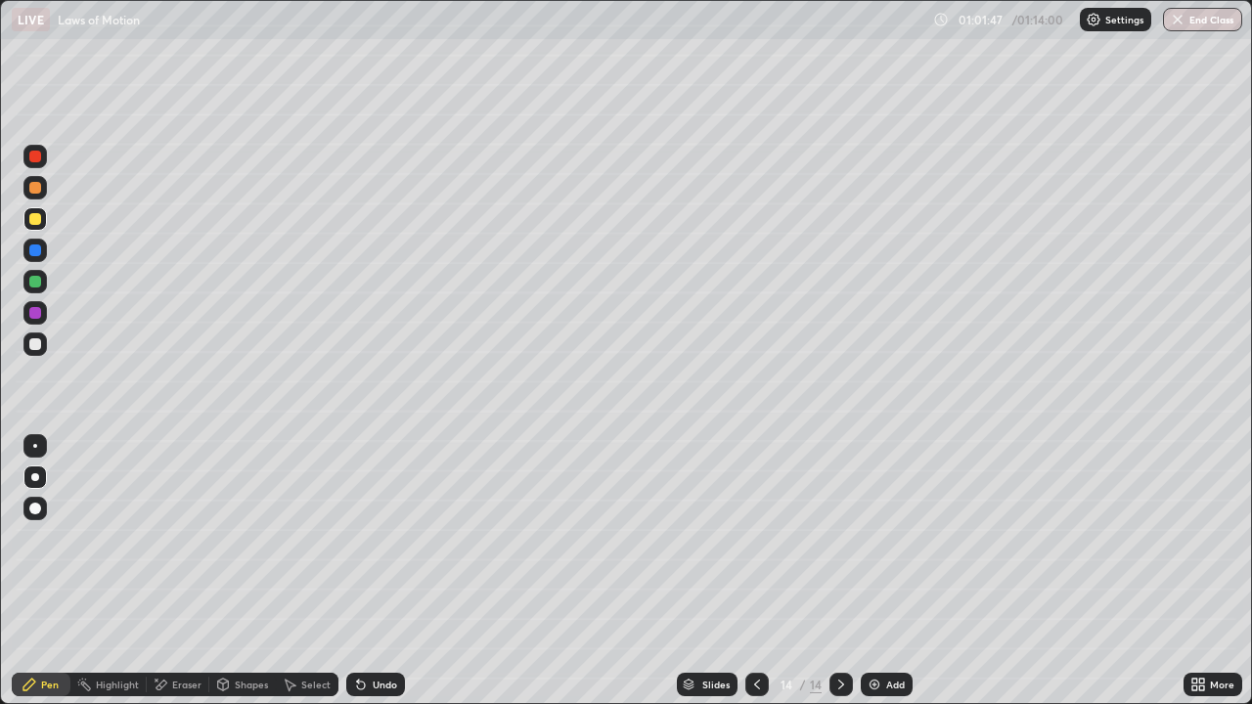
click at [884, 571] on div "Add" at bounding box center [887, 684] width 52 height 23
click at [755, 571] on icon at bounding box center [757, 685] width 16 height 16
click at [837, 571] on icon at bounding box center [842, 685] width 16 height 16
click at [38, 346] on div at bounding box center [35, 345] width 12 height 12
click at [36, 352] on div at bounding box center [34, 344] width 23 height 23
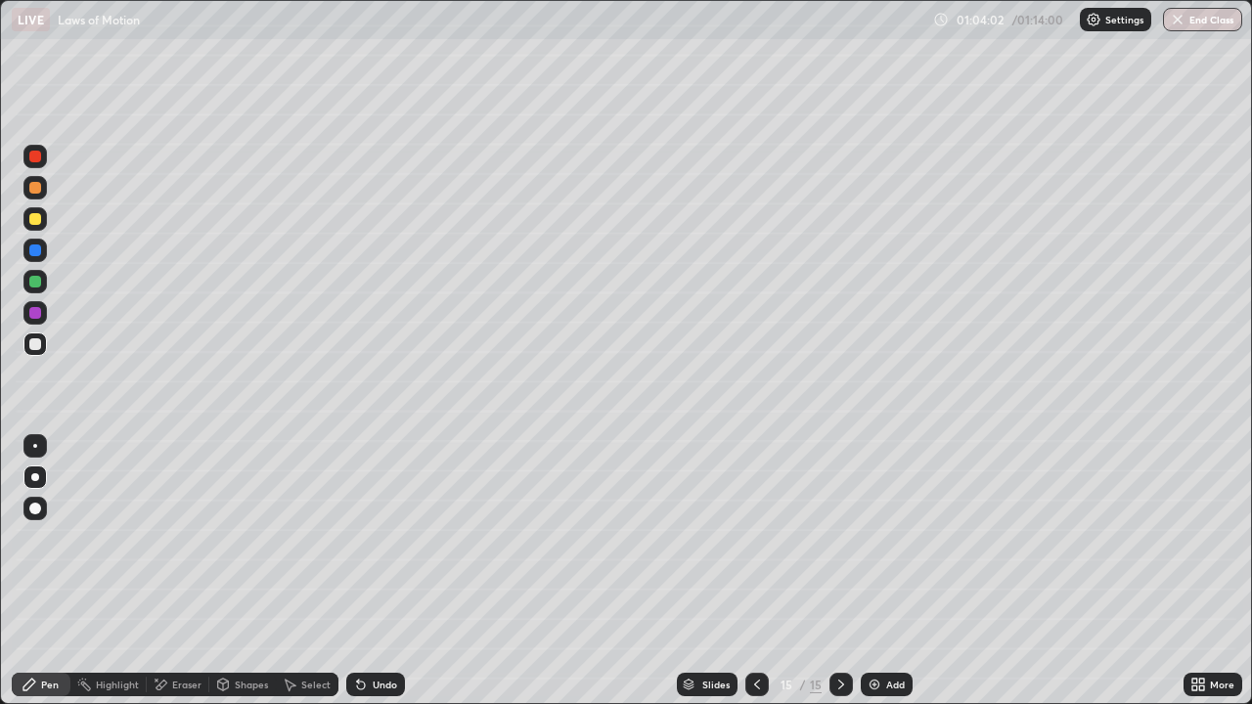
click at [43, 218] on div at bounding box center [34, 218] width 23 height 23
click at [876, 571] on img at bounding box center [875, 685] width 16 height 16
click at [34, 341] on div at bounding box center [35, 345] width 12 height 12
click at [379, 571] on div "Undo" at bounding box center [385, 685] width 24 height 10
click at [373, 571] on div "Undo" at bounding box center [385, 685] width 24 height 10
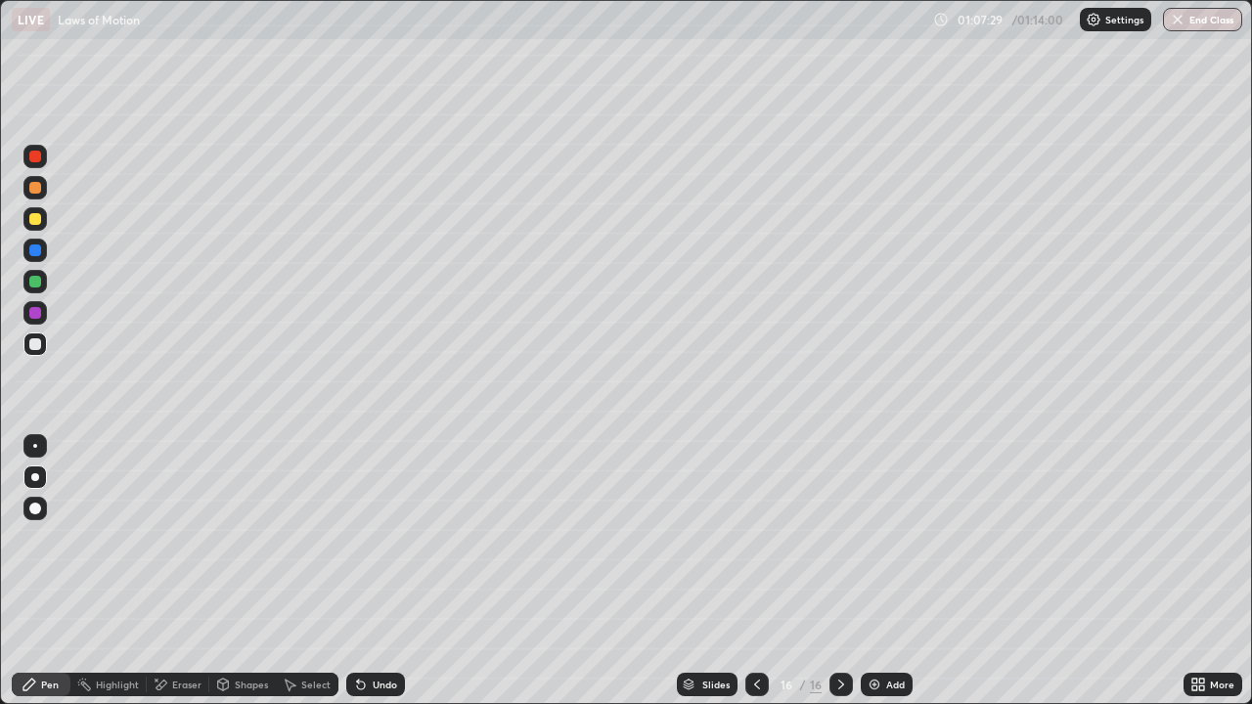
click at [373, 571] on div "Undo" at bounding box center [385, 685] width 24 height 10
click at [1211, 23] on button "End Class" at bounding box center [1203, 19] width 77 height 23
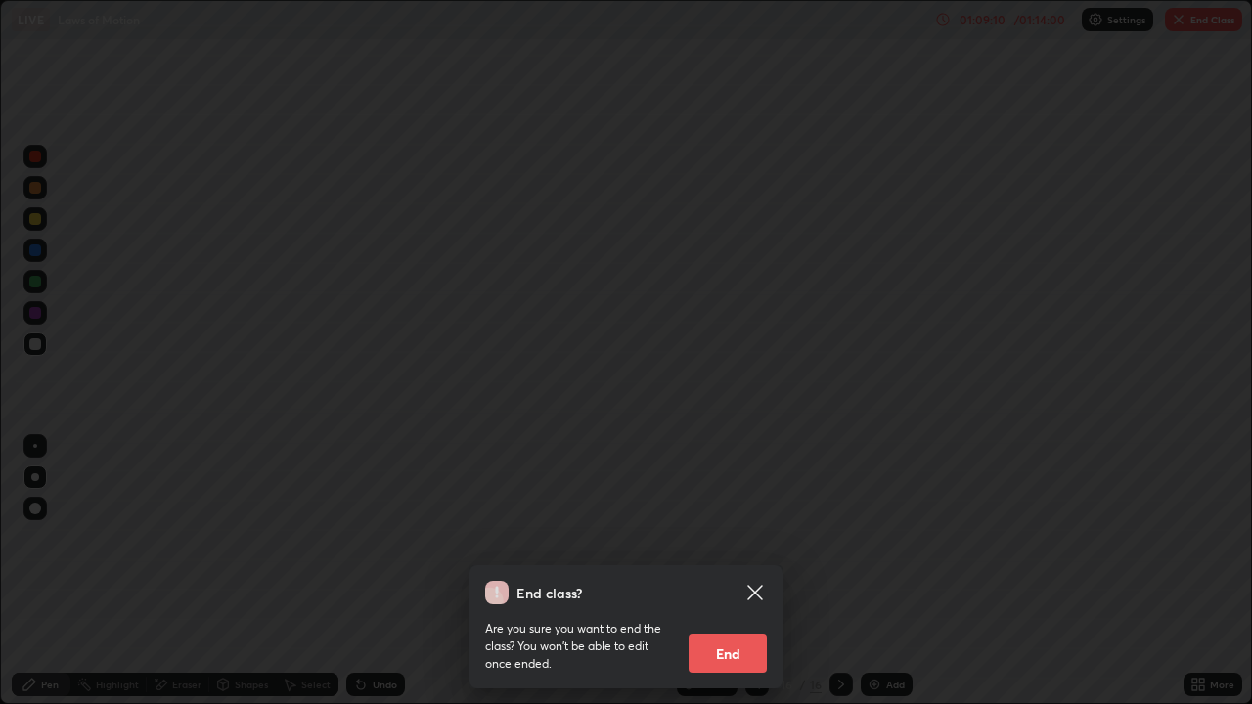
click at [725, 571] on button "End" at bounding box center [728, 653] width 78 height 39
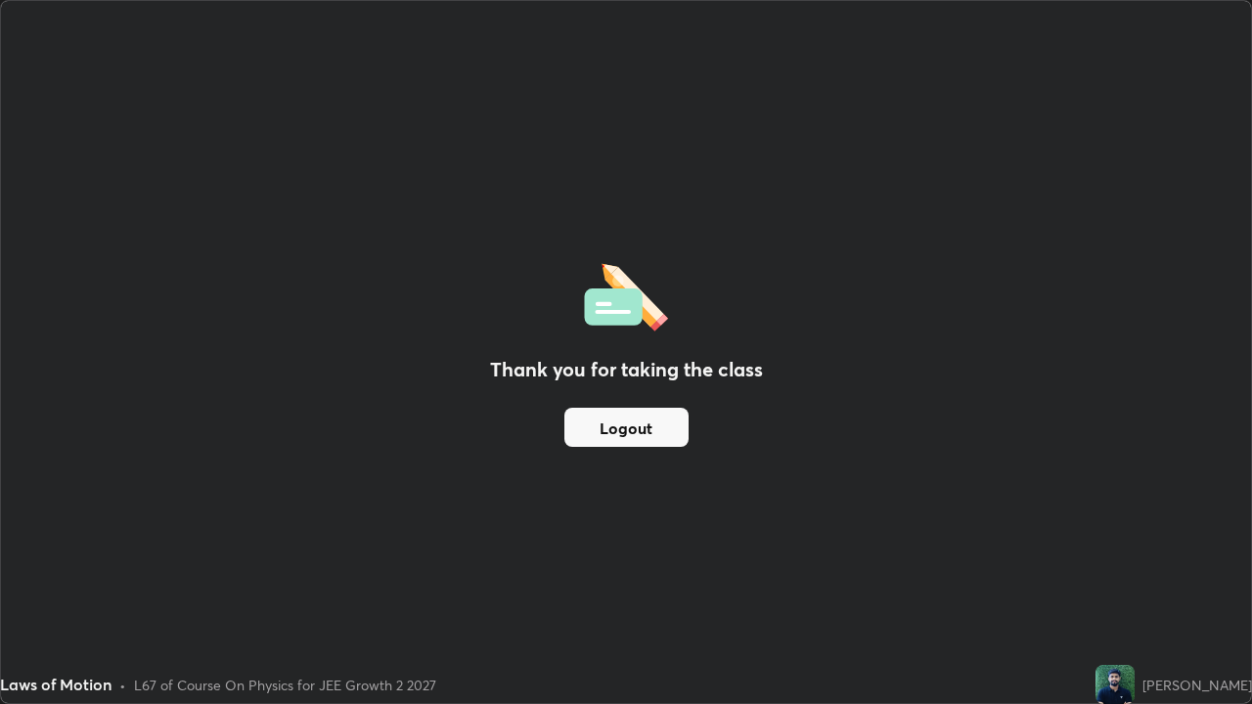
click at [1115, 571] on img at bounding box center [1115, 684] width 39 height 39
